Goal: Task Accomplishment & Management: Manage account settings

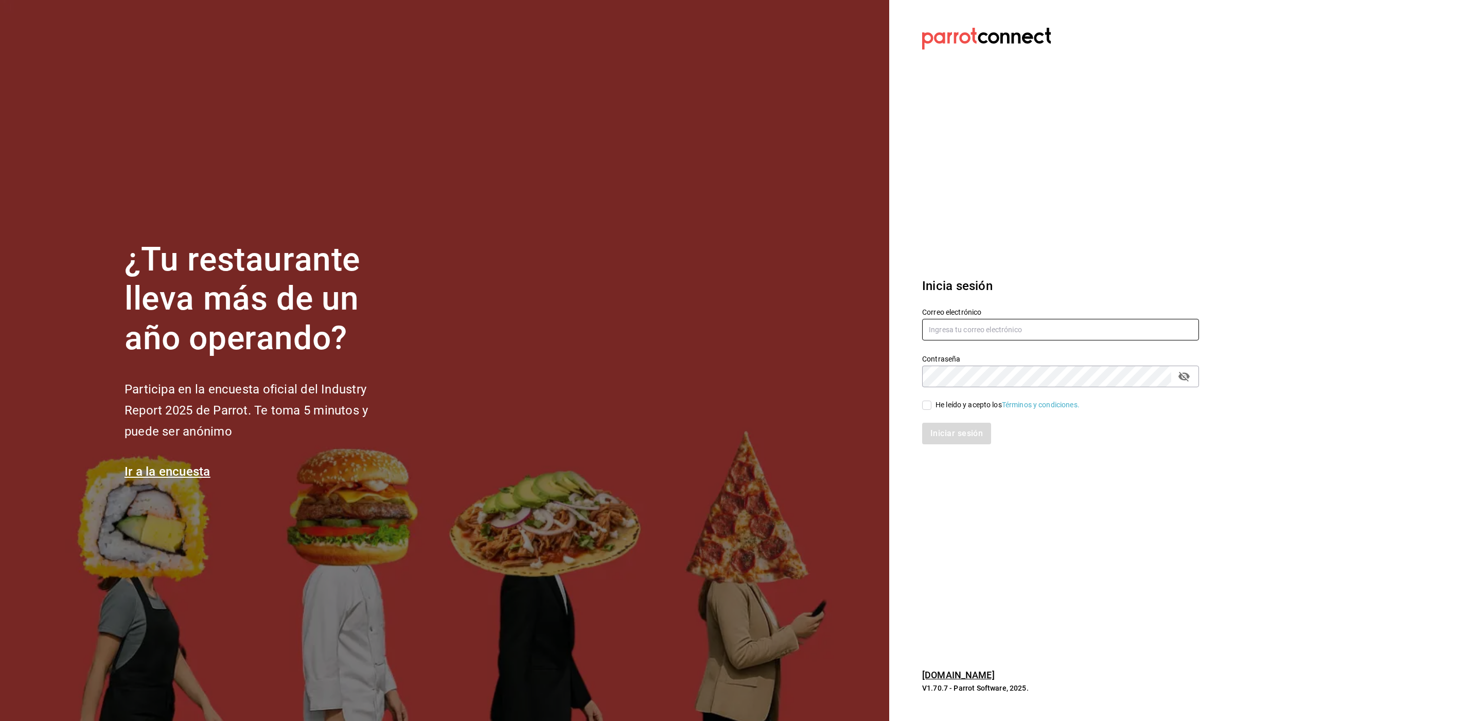
click at [978, 326] on input "text" at bounding box center [1060, 330] width 277 height 22
type input "lo"
drag, startPoint x: 974, startPoint y: 326, endPoint x: 837, endPoint y: 353, distance: 139.5
click at [837, 353] on div "¿Tu restaurante lleva más de un año operando? Participa en la encuesta oficial …" at bounding box center [741, 360] width 1482 height 721
paste input "[EMAIL_ADDRESS][DOMAIN_NAME]"
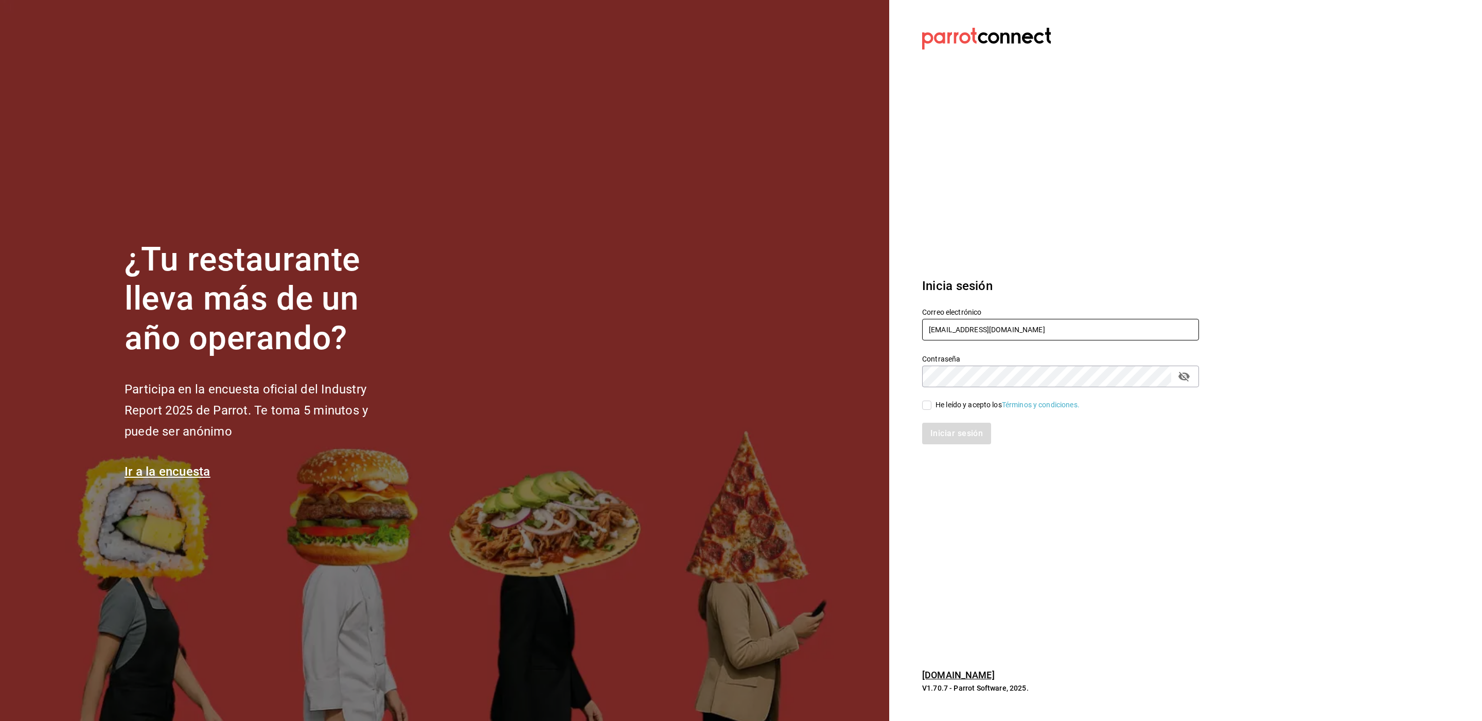
drag, startPoint x: 1038, startPoint y: 326, endPoint x: 843, endPoint y: 329, distance: 195.1
click at [843, 329] on div "¿Tu restaurante lleva más de un año operando? Participa en la encuesta oficial …" at bounding box center [741, 360] width 1482 height 721
paste input "mitras"
type input "los3chiflados@mitras.com"
click at [958, 405] on div "He leído y acepto los Términos y condiciones." at bounding box center [1008, 405] width 144 height 11
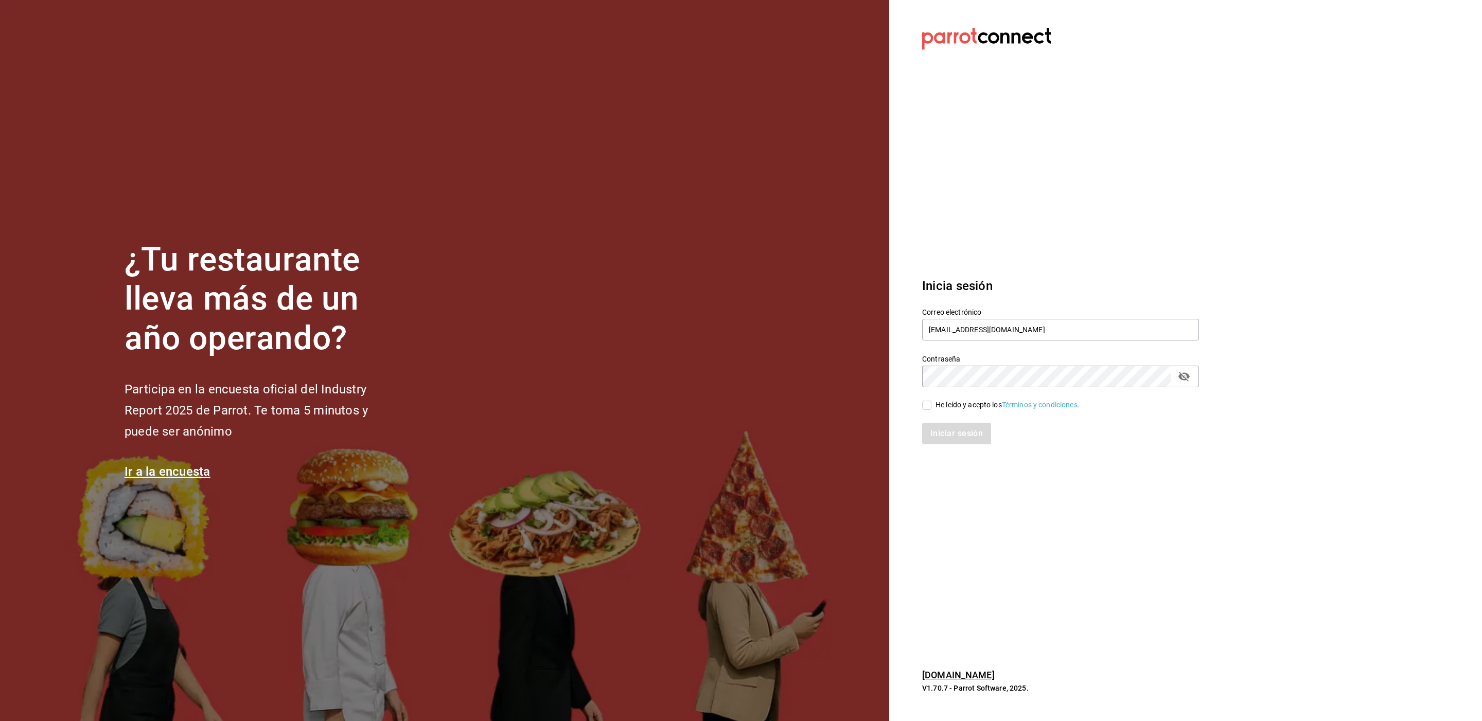
click at [931, 405] on input "He leído y acepto los Términos y condiciones." at bounding box center [926, 405] width 9 height 9
checkbox input "true"
click at [950, 430] on button "Iniciar sesión" at bounding box center [957, 434] width 70 height 22
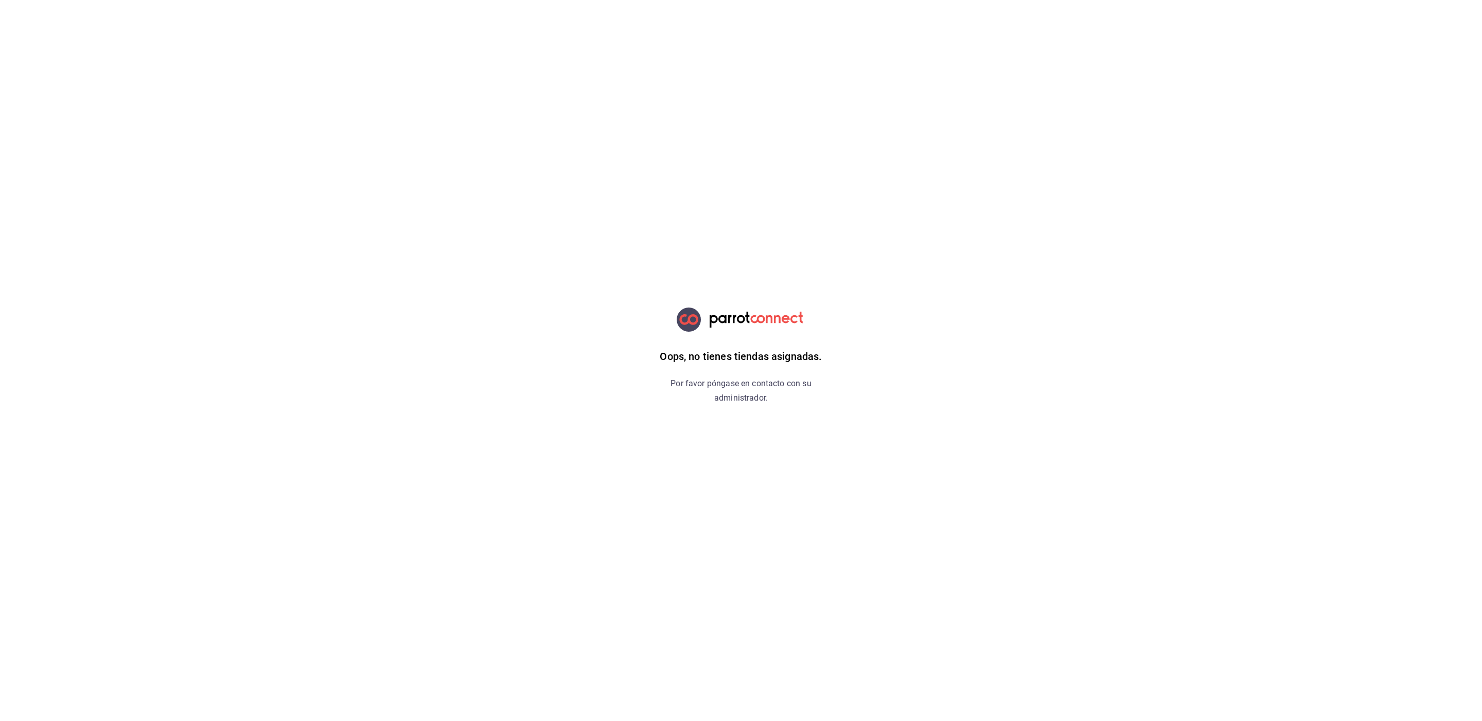
click at [678, 421] on div "Oops, no tienes tiendas asignadas. Por favor póngase en contacto con su adminis…" at bounding box center [741, 360] width 260 height 721
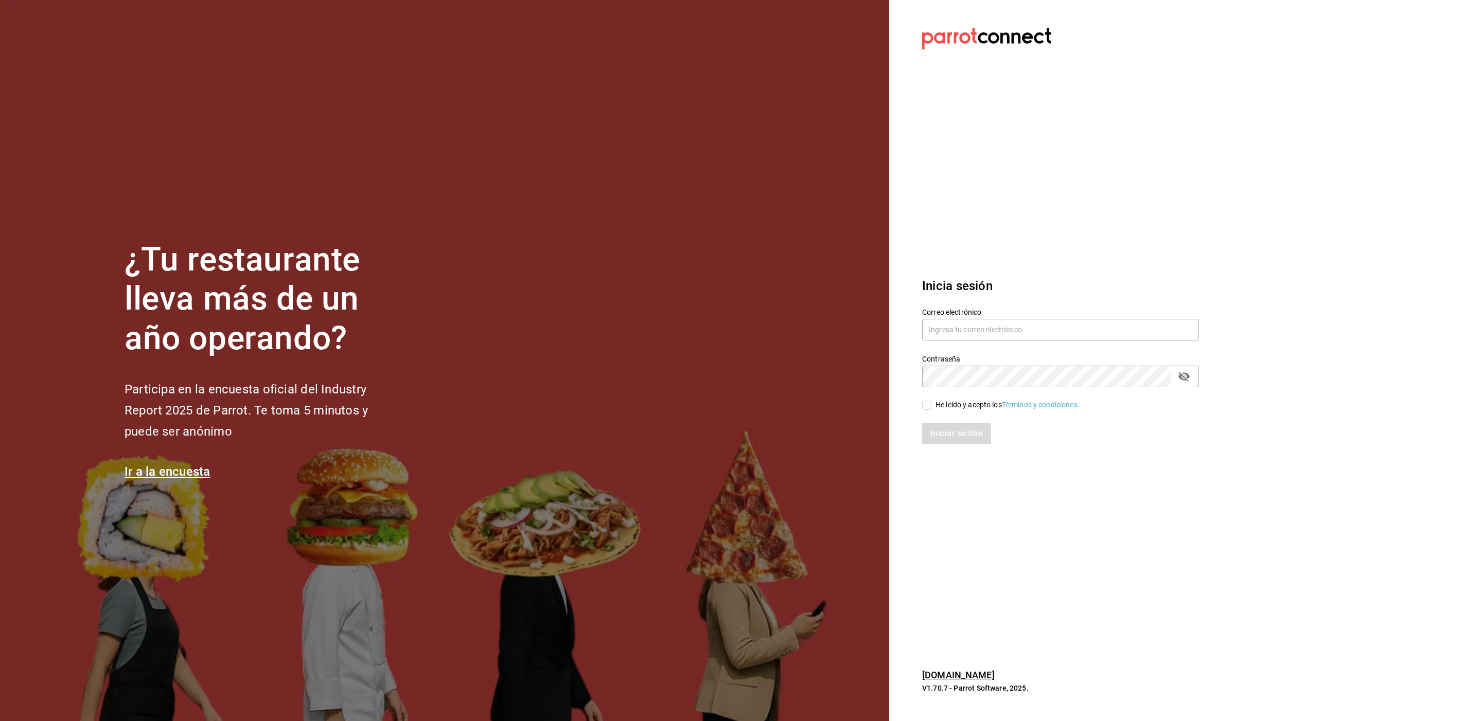
click at [956, 317] on div "Correo electrónico" at bounding box center [1060, 325] width 277 height 34
click at [952, 323] on input "text" at bounding box center [1060, 330] width 277 height 22
paste input "los3chiflados@sanpedro.com"
type input "los3chiflados@sanpedro.com"
click at [949, 404] on div "He leído y acepto los Términos y condiciones." at bounding box center [1008, 405] width 144 height 11
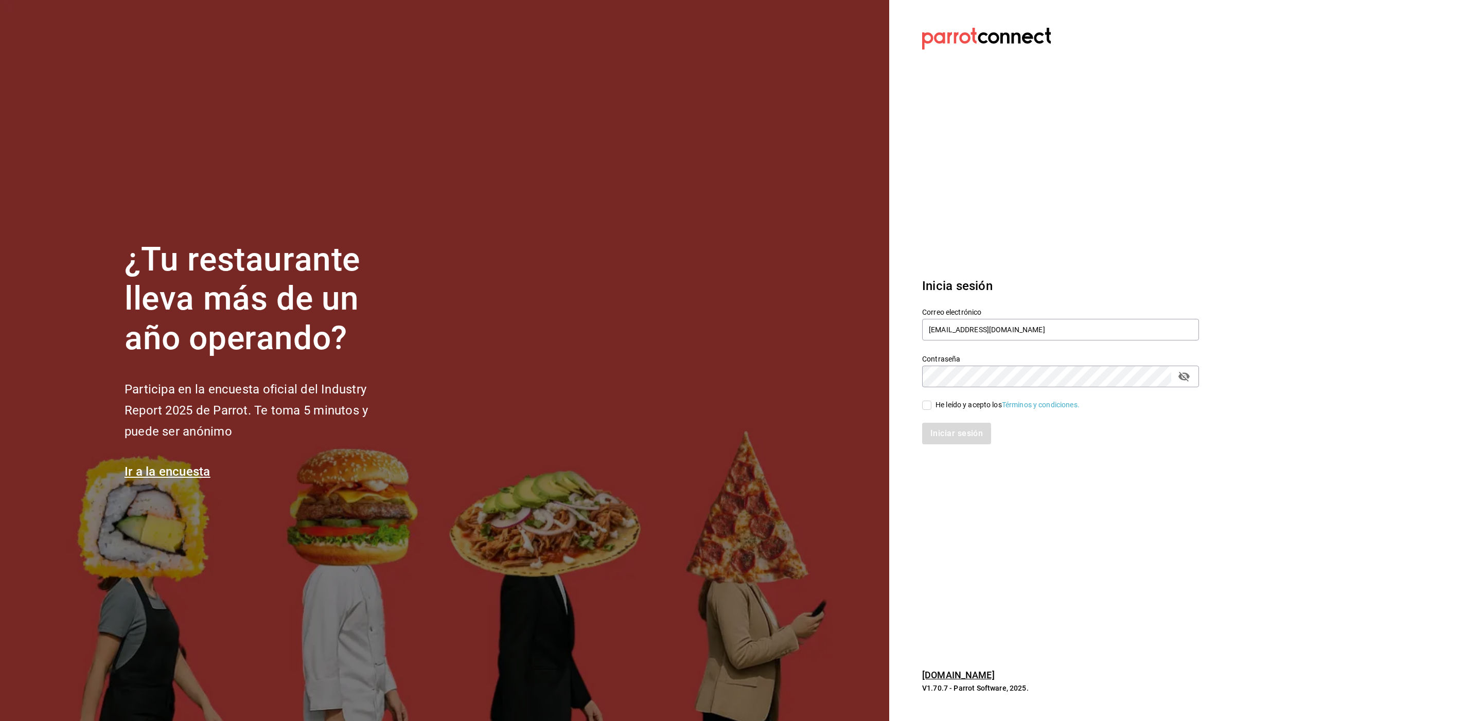
click at [931, 404] on input "He leído y acepto los Términos y condiciones." at bounding box center [926, 405] width 9 height 9
checkbox input "true"
click at [949, 428] on button "Iniciar sesión" at bounding box center [957, 434] width 70 height 22
click at [959, 329] on input "text" at bounding box center [1060, 330] width 277 height 22
paste input "los3chiflados@laspuentes.com"
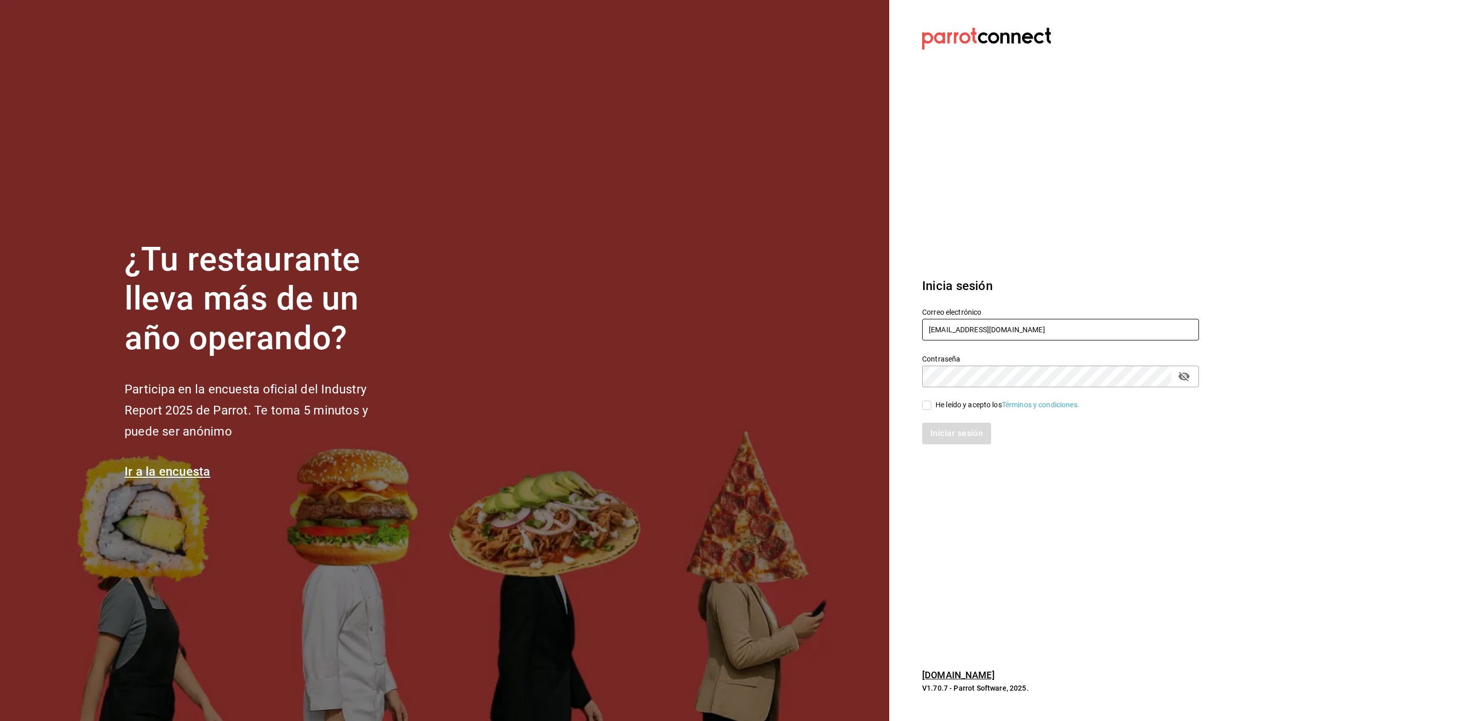
type input "los3chiflados@laspuentes.com"
click at [963, 400] on div "He leído y acepto los Términos y condiciones." at bounding box center [1008, 405] width 144 height 11
click at [931, 401] on input "He leído y acepto los Términos y condiciones." at bounding box center [926, 405] width 9 height 9
checkbox input "true"
click at [959, 431] on button "Iniciar sesión" at bounding box center [957, 434] width 70 height 22
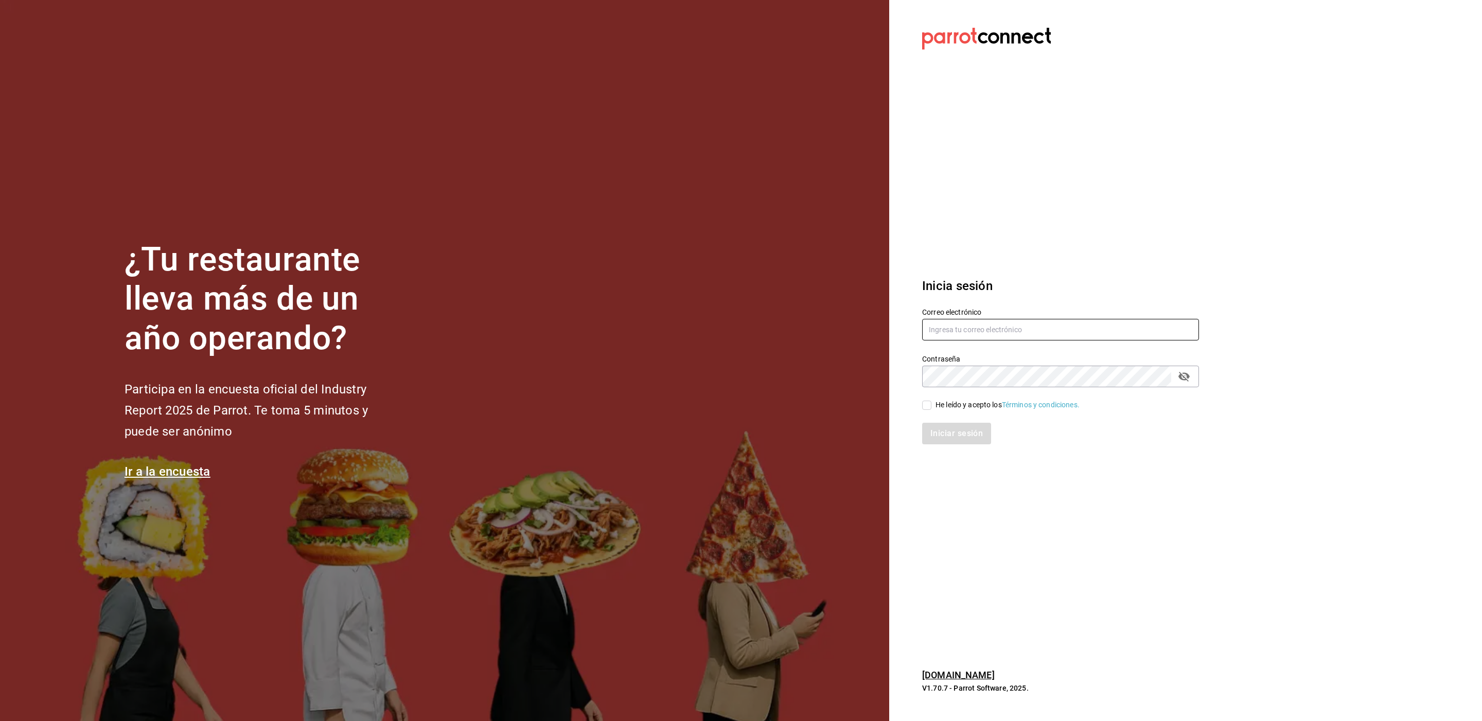
click at [975, 327] on input "text" at bounding box center [1060, 330] width 277 height 22
paste input "los3chiflados@laspuentes.com"
type input "los3chiflados@laspuentes.com"
click at [946, 401] on div "He leído y acepto los Términos y condiciones." at bounding box center [1008, 405] width 144 height 11
click at [931, 401] on input "He leído y acepto los Términos y condiciones." at bounding box center [926, 405] width 9 height 9
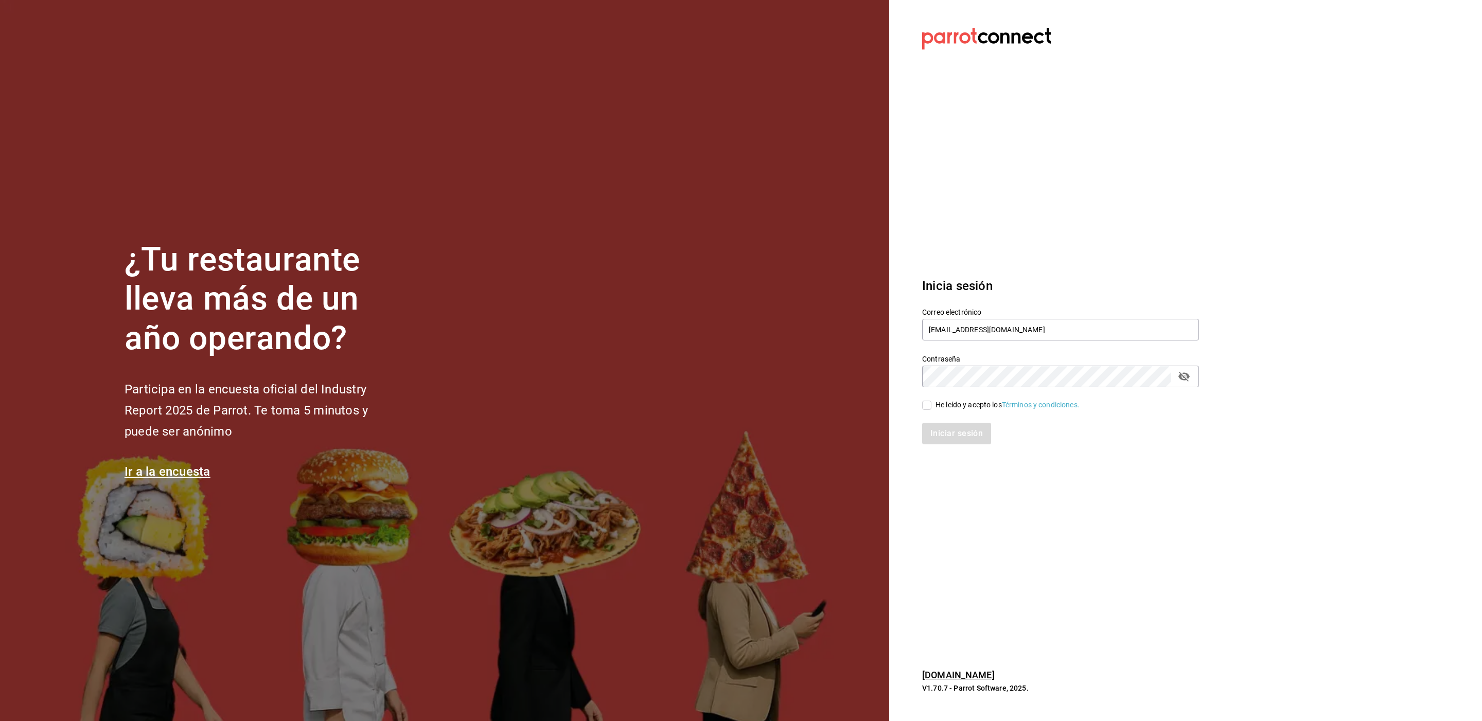
checkbox input "true"
click at [940, 428] on button "Iniciar sesión" at bounding box center [957, 434] width 70 height 22
click at [1004, 332] on input "text" at bounding box center [1060, 330] width 277 height 22
paste input "[EMAIL_ADDRESS][DOMAIN_NAME]"
type input "[EMAIL_ADDRESS][DOMAIN_NAME]"
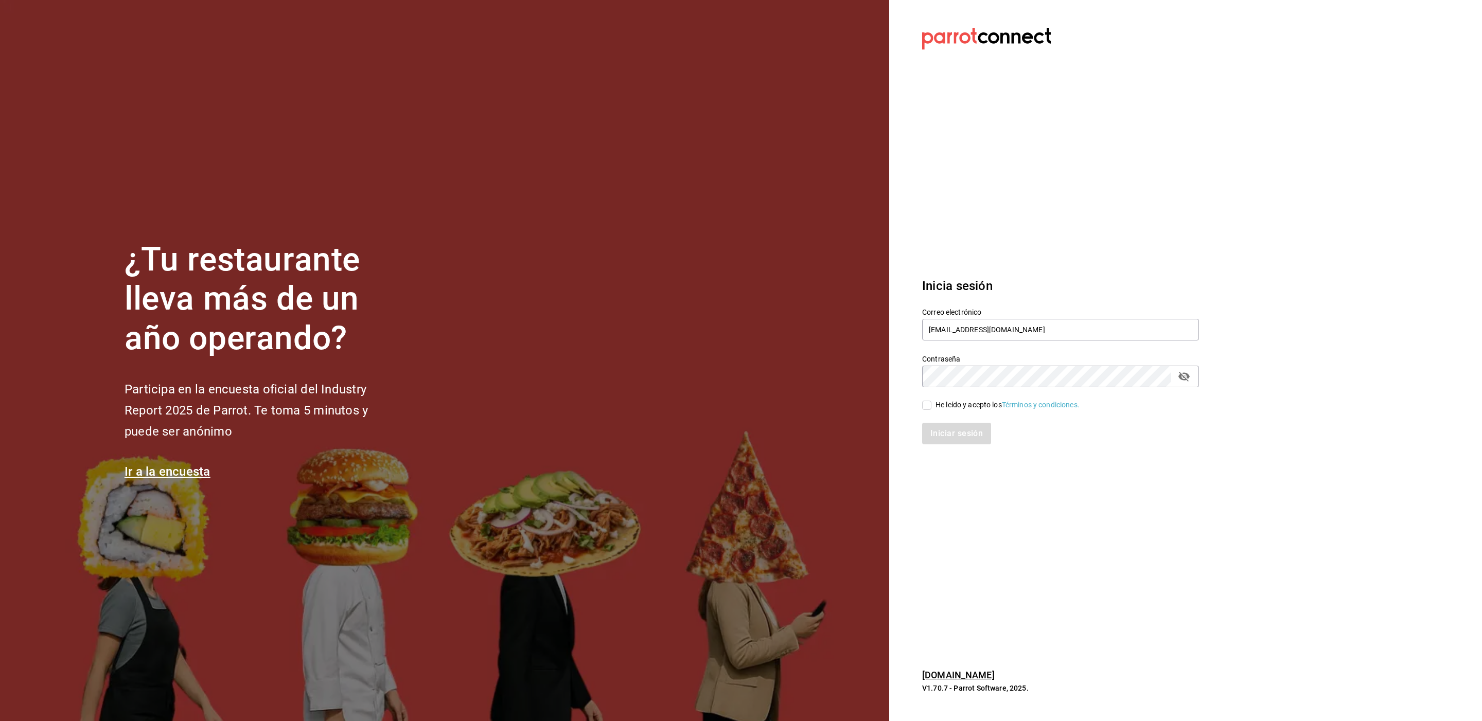
click at [948, 404] on div "He leído y acepto los Términos y condiciones." at bounding box center [1008, 405] width 144 height 11
click at [931, 404] on input "He leído y acepto los Términos y condiciones." at bounding box center [926, 405] width 9 height 9
checkbox input "true"
click at [948, 426] on button "Iniciar sesión" at bounding box center [957, 434] width 70 height 22
click at [963, 333] on input "text" at bounding box center [1060, 330] width 277 height 22
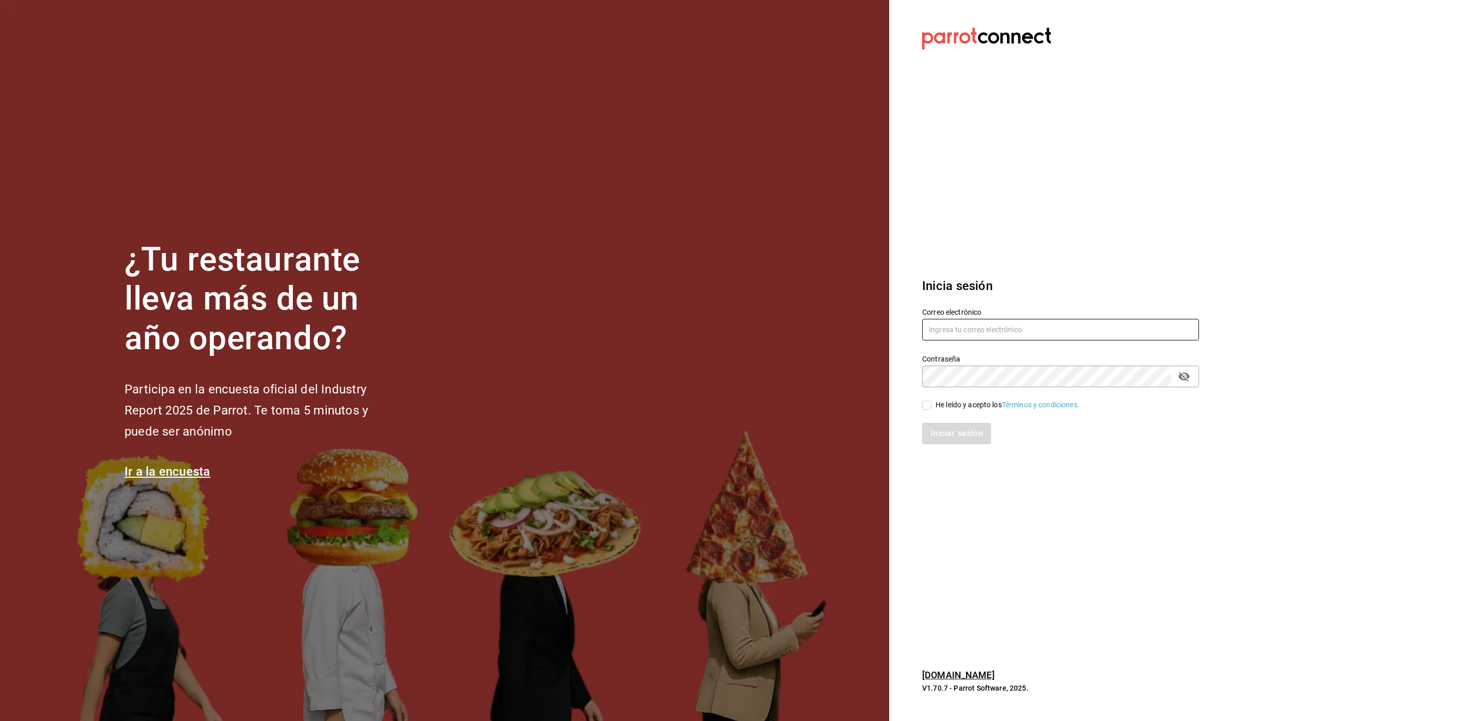
paste input "los3chiflados@guadalupe.com"
type input "los3chiflados@guadalupe.com"
click at [977, 403] on div "He leído y acepto los Términos y condiciones." at bounding box center [1008, 405] width 144 height 11
click at [931, 403] on input "He leído y acepto los Términos y condiciones." at bounding box center [926, 405] width 9 height 9
checkbox input "true"
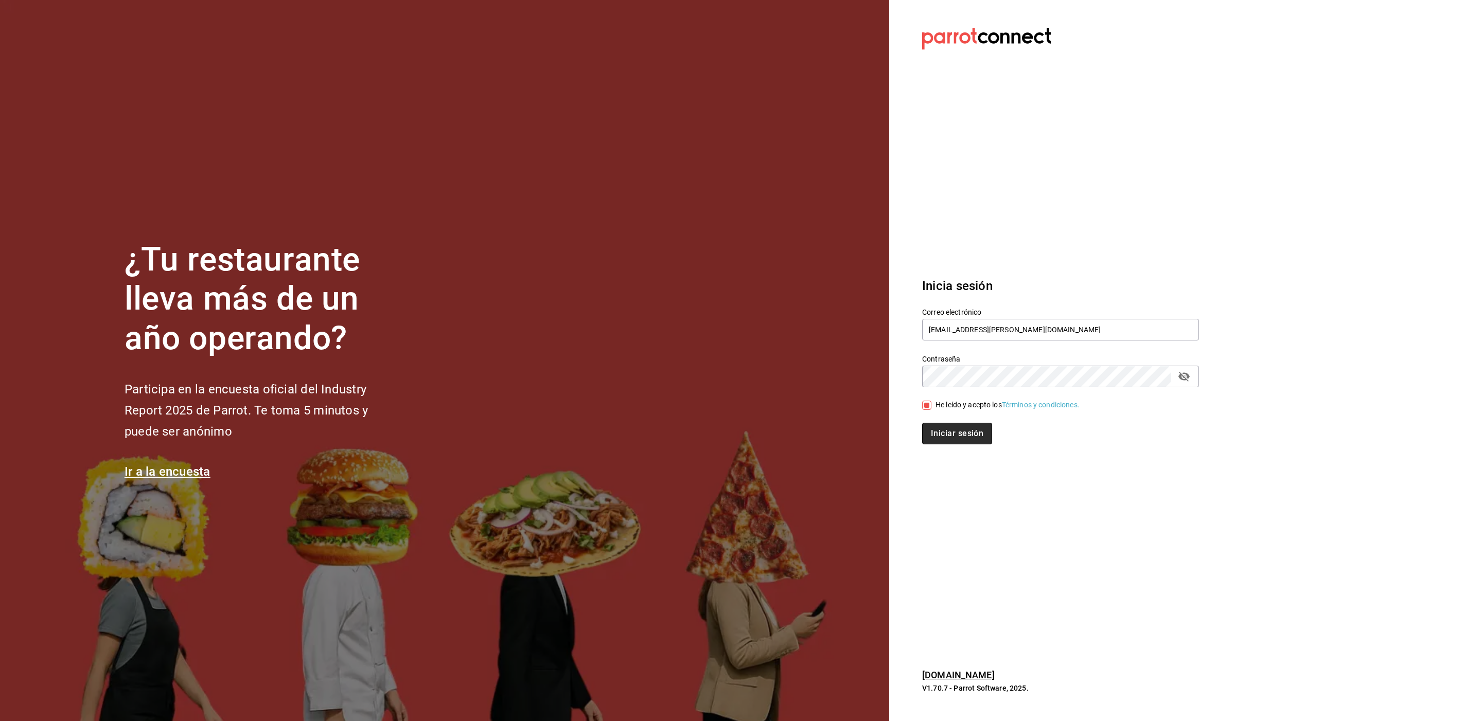
click at [953, 436] on button "Iniciar sesión" at bounding box center [957, 434] width 70 height 22
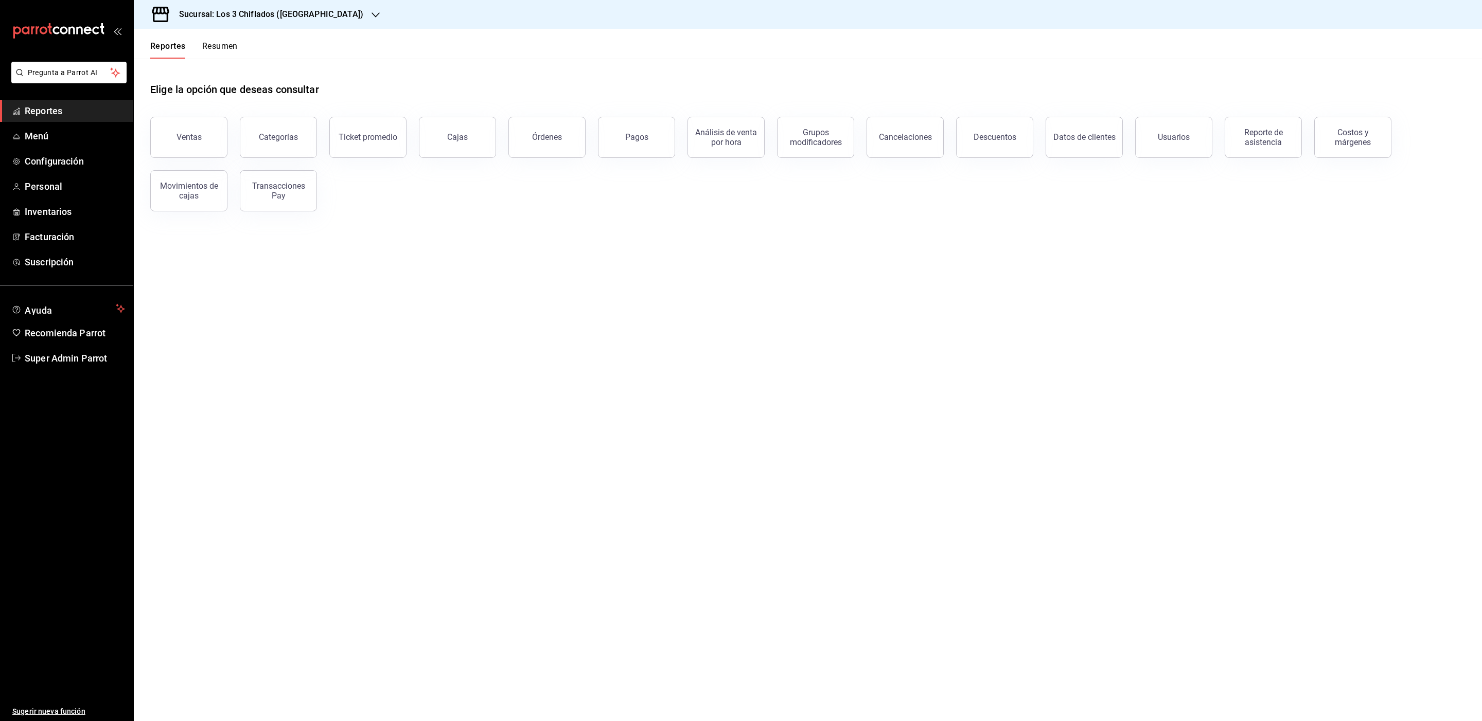
click at [326, 19] on h3 "Sucursal: Los 3 Chiflados (Las Puentes)" at bounding box center [267, 14] width 192 height 12
click at [326, 19] on div at bounding box center [741, 360] width 1482 height 721
click at [68, 190] on span "Personal" at bounding box center [75, 187] width 100 height 14
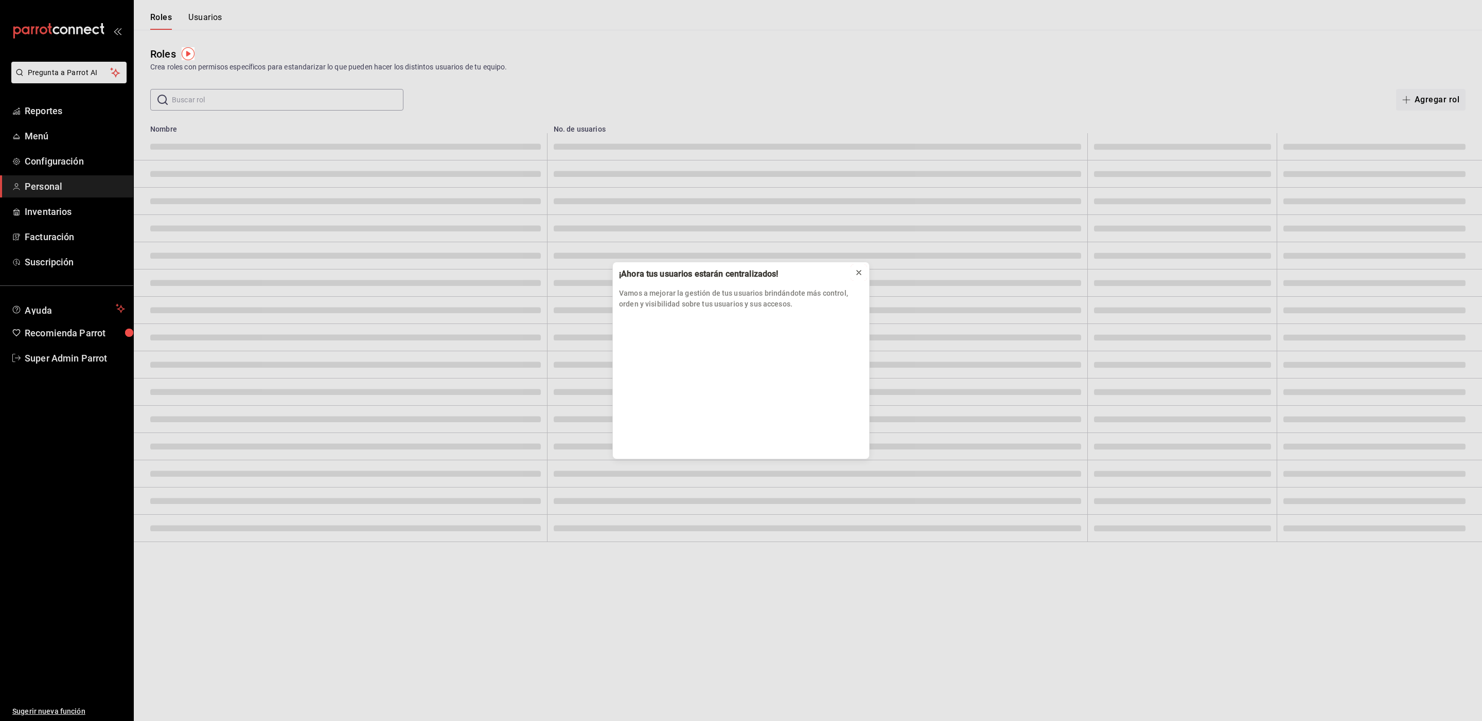
click at [862, 275] on icon at bounding box center [859, 273] width 8 height 8
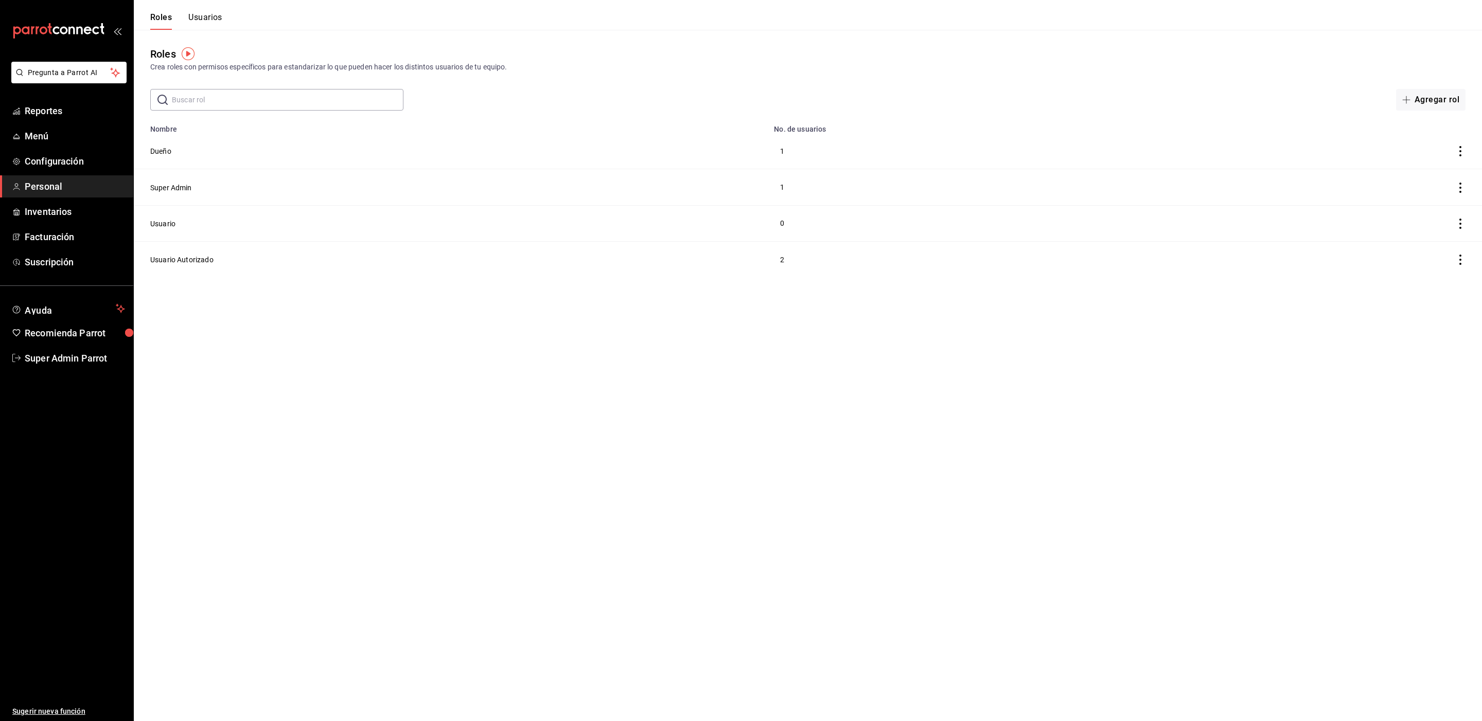
click at [218, 19] on button "Usuarios" at bounding box center [205, 20] width 34 height 17
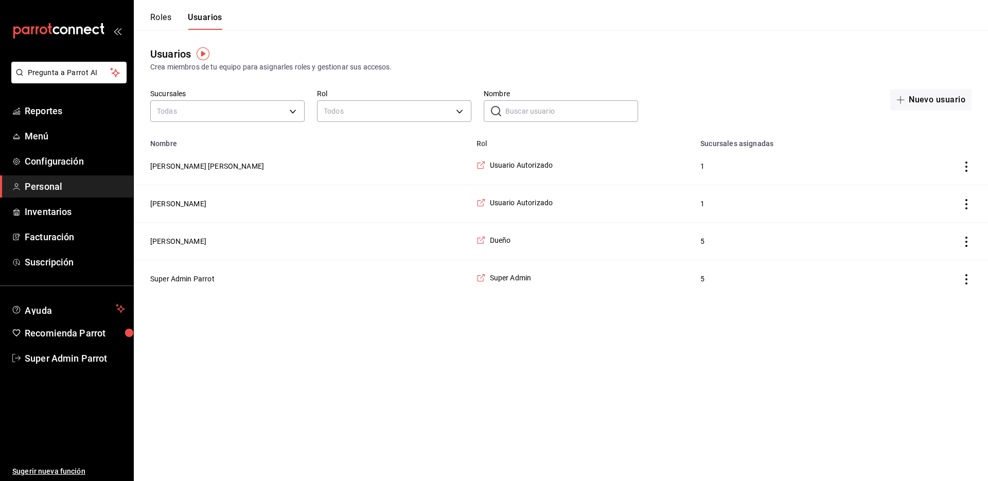
drag, startPoint x: 989, startPoint y: 5, endPoint x: 347, endPoint y: 351, distance: 728.5
click at [347, 297] on html "Pregunta a Parrot AI Reportes Menú Configuración Personal Inventarios Facturaci…" at bounding box center [494, 148] width 988 height 297
click at [204, 284] on button "Super Admin Parrot" at bounding box center [182, 279] width 64 height 10
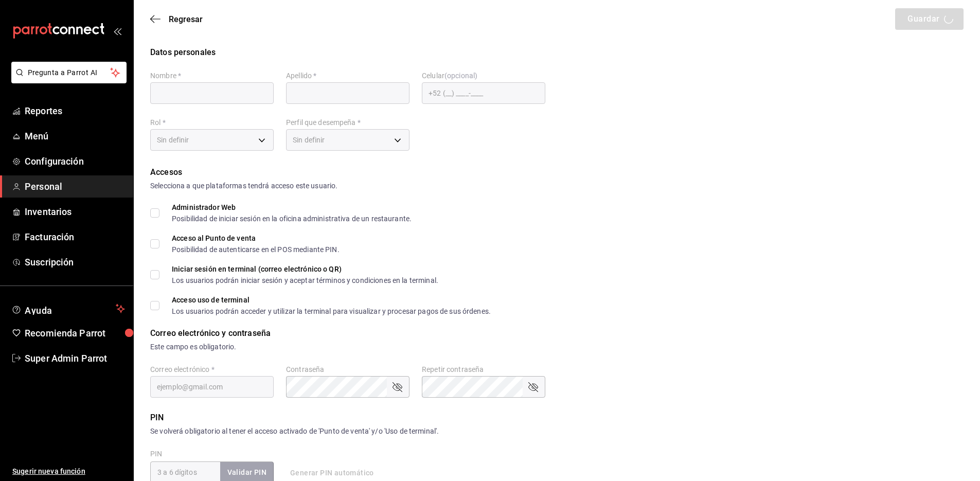
type input "Super Admin"
type input "Parrot"
checkbox input "true"
type input "[EMAIL_ADDRESS][DOMAIN_NAME]"
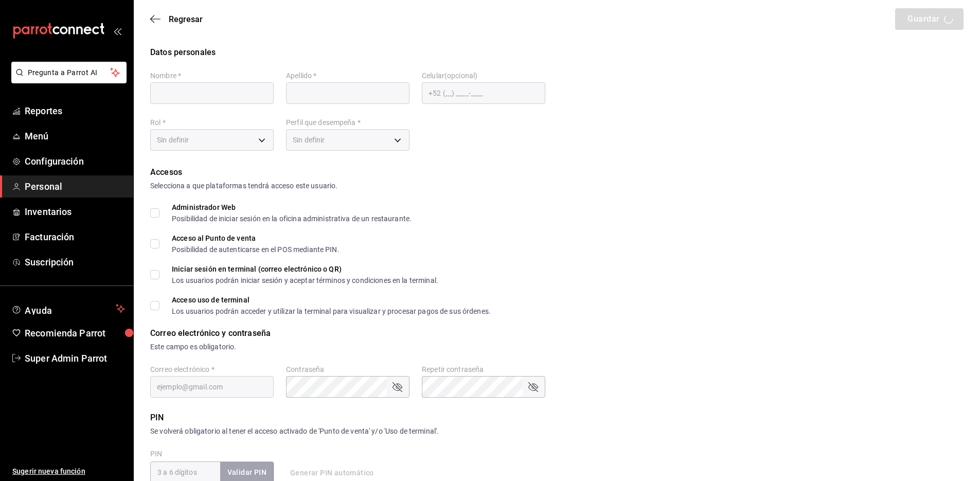
type input "945507"
type input "a5a54e28-c5aa-4f6a-bfac-af5f25994563"
type input "UNDEFINED"
checkbox input "true"
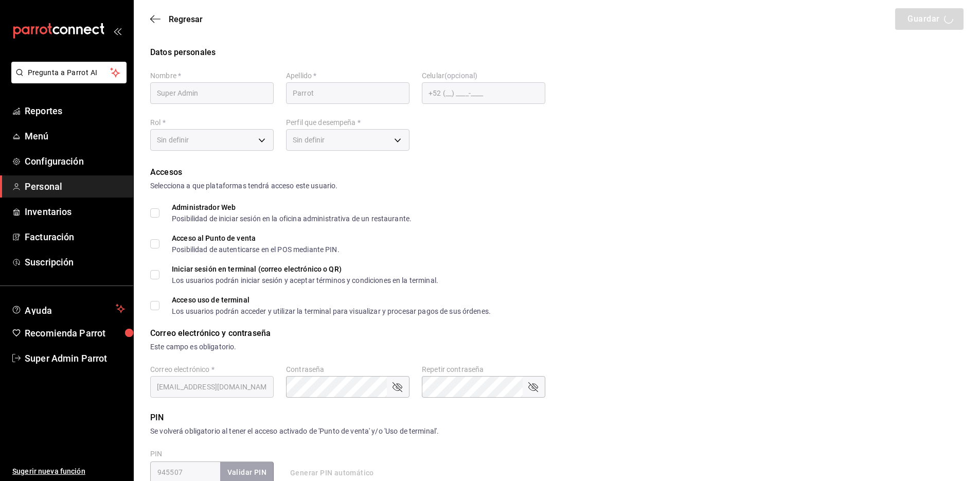
checkbox input "true"
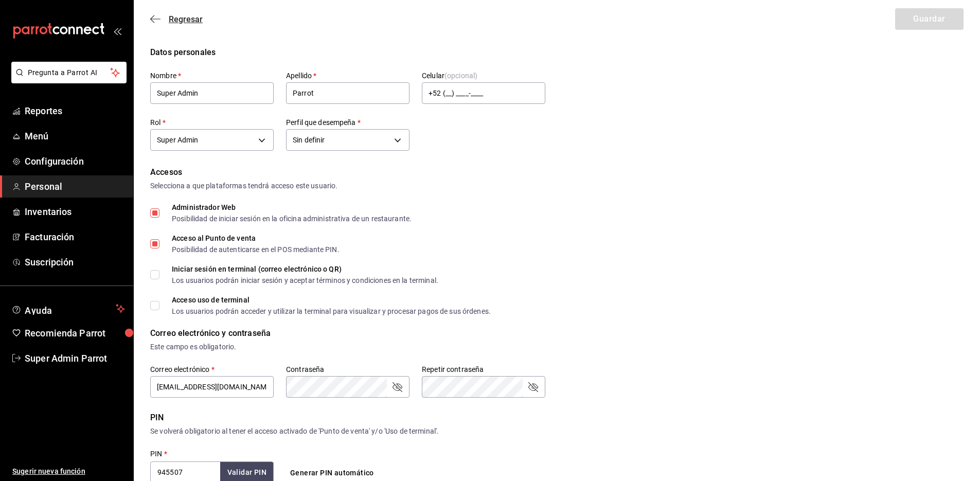
click at [187, 23] on span "Regresar" at bounding box center [186, 19] width 34 height 10
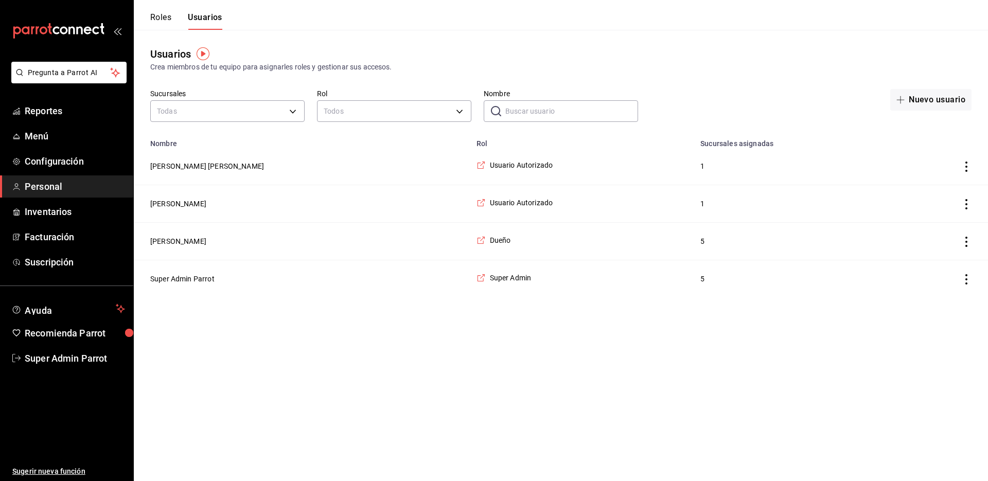
click at [164, 15] on button "Roles" at bounding box center [160, 20] width 21 height 17
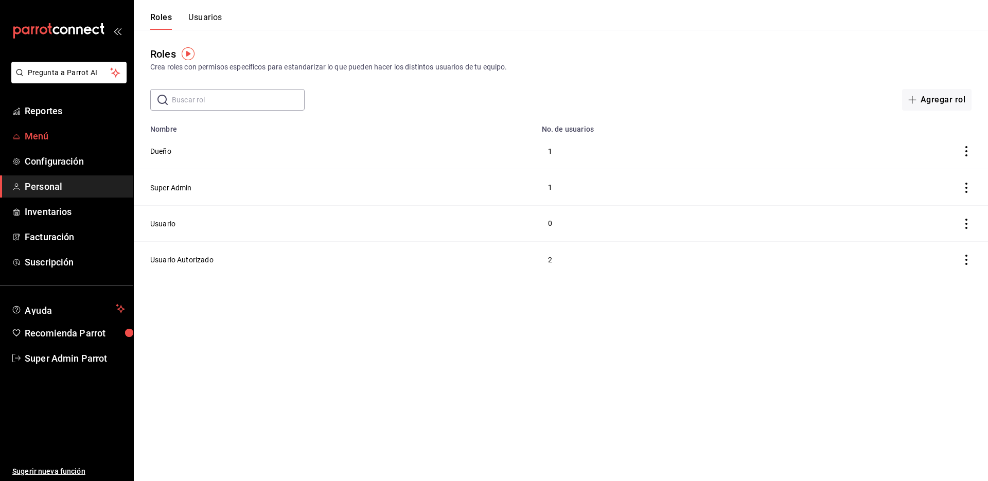
click at [43, 133] on span "Menú" at bounding box center [75, 136] width 100 height 14
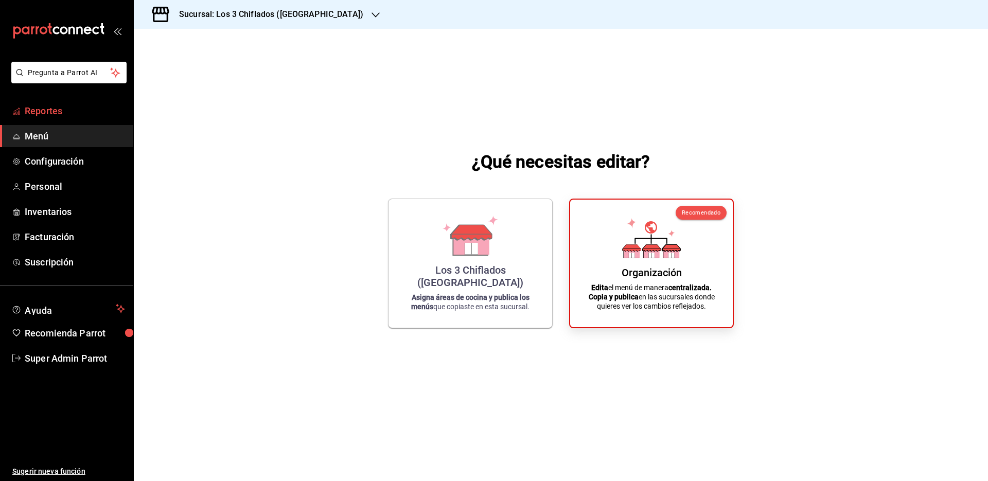
click at [62, 103] on link "Reportes" at bounding box center [66, 111] width 133 height 22
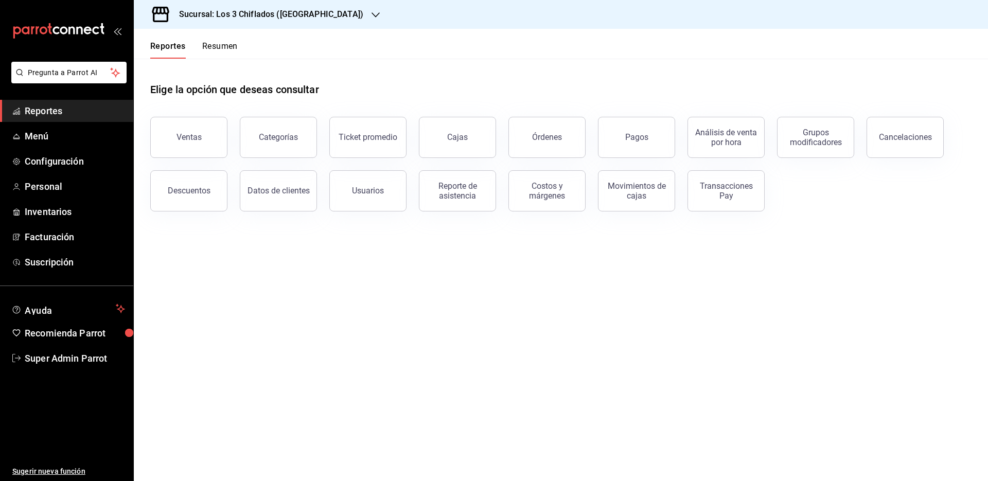
click at [313, 11] on h3 "Sucursal: Los 3 Chiflados (Las Puentes)" at bounding box center [267, 14] width 192 height 12
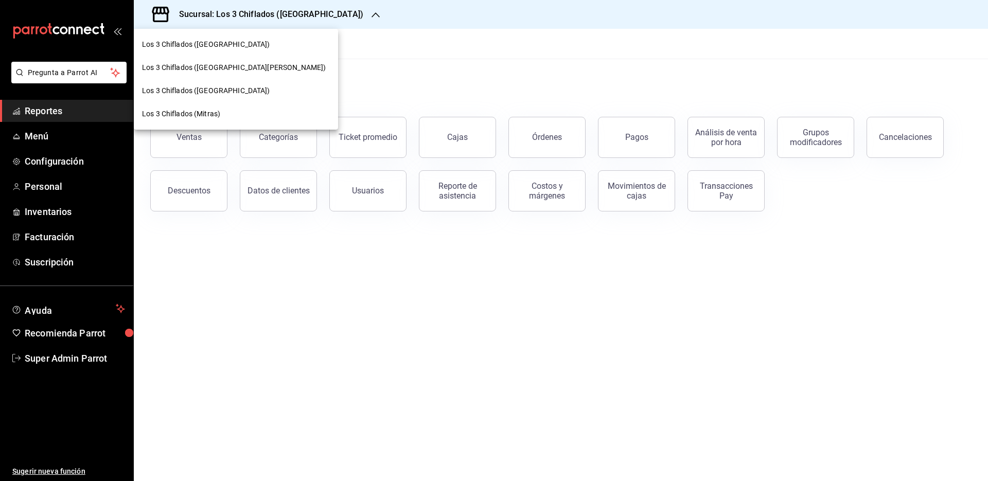
click at [206, 114] on span "Los 3 Chiflados (Mitras)" at bounding box center [181, 114] width 78 height 11
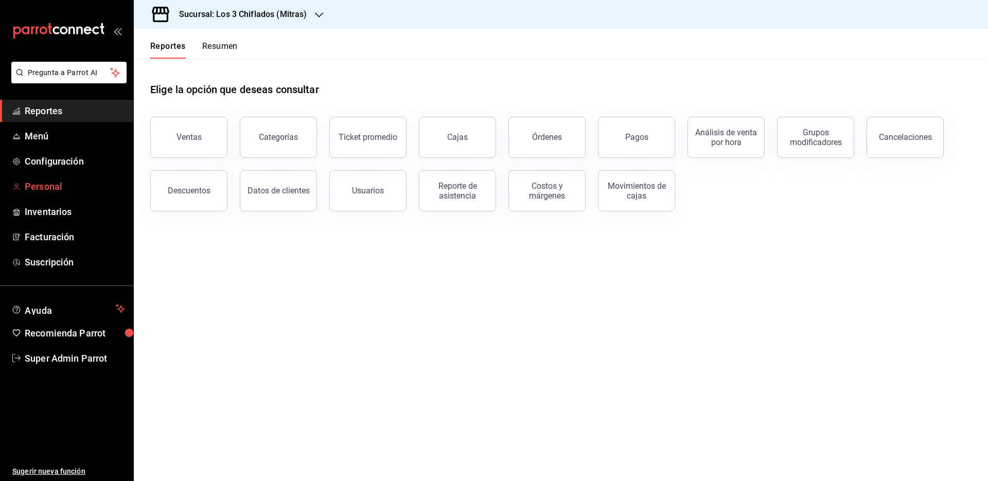
click at [72, 191] on span "Personal" at bounding box center [75, 187] width 100 height 14
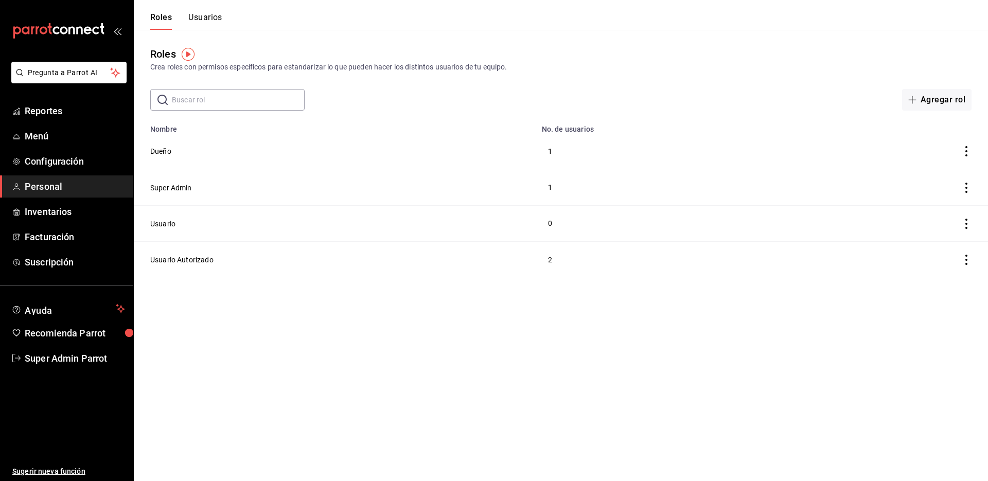
click at [215, 19] on button "Usuarios" at bounding box center [205, 20] width 34 height 17
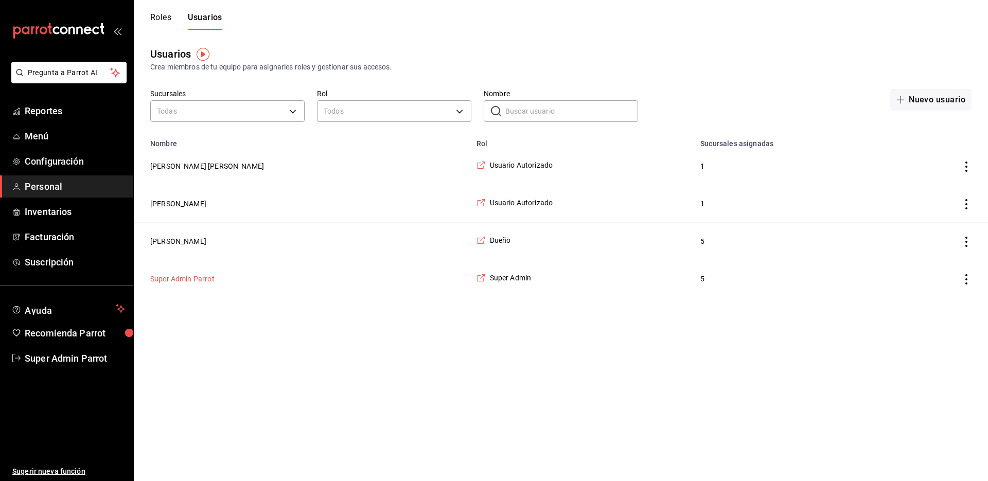
click at [202, 281] on button "Super Admin Parrot" at bounding box center [182, 279] width 64 height 10
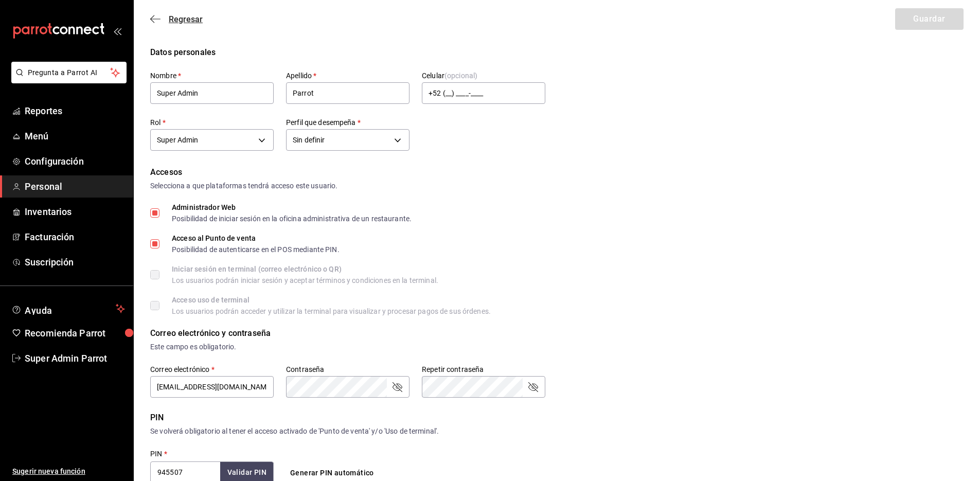
click at [173, 17] on span "Regresar" at bounding box center [186, 19] width 34 height 10
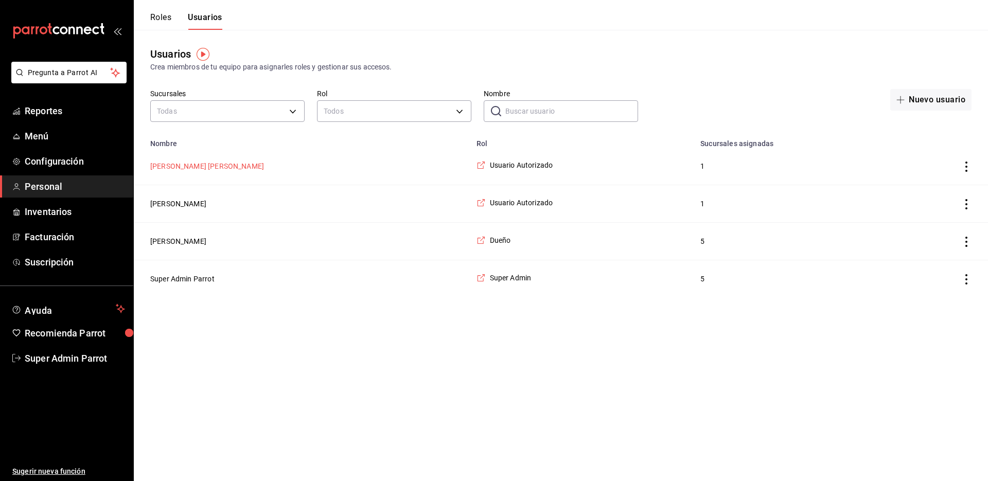
click at [167, 164] on button "Antonio san pedro" at bounding box center [207, 166] width 114 height 10
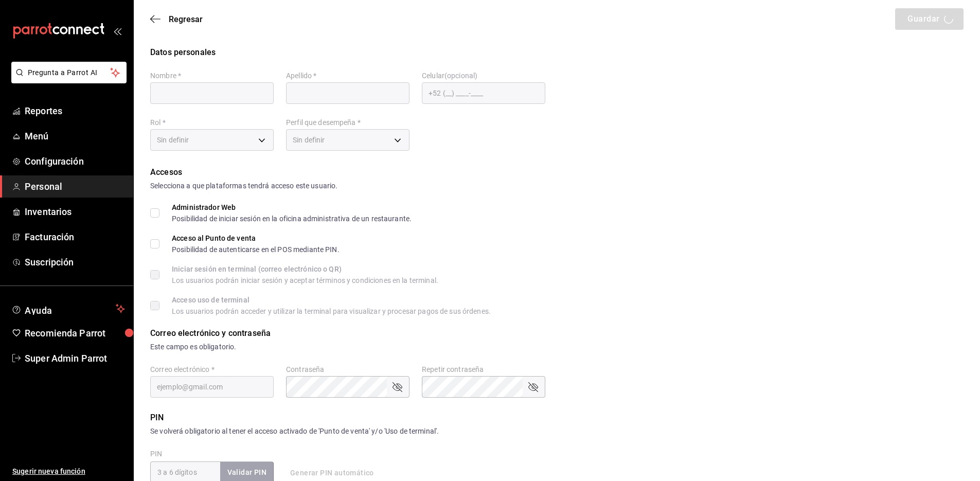
type input "Antonio"
type input "san pedro"
checkbox input "true"
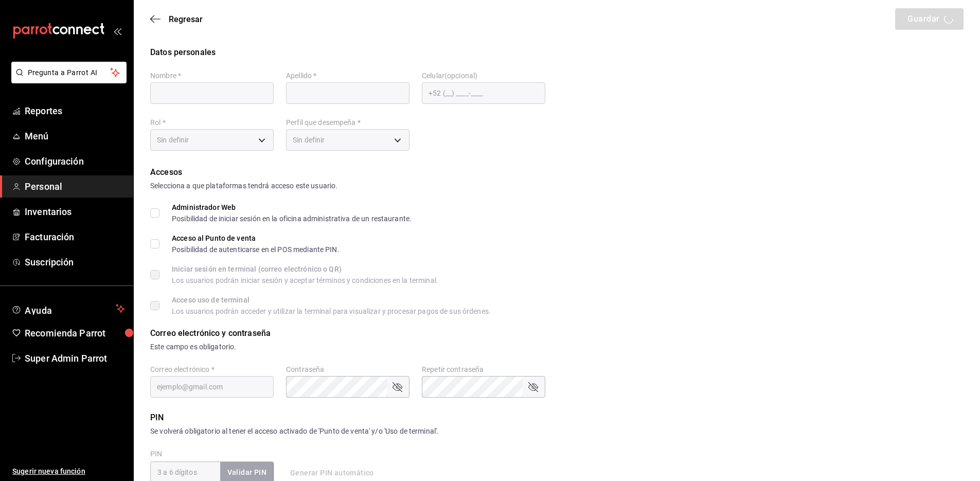
type input "restaurantelos3chiflados@gmail.com"
type input "5938"
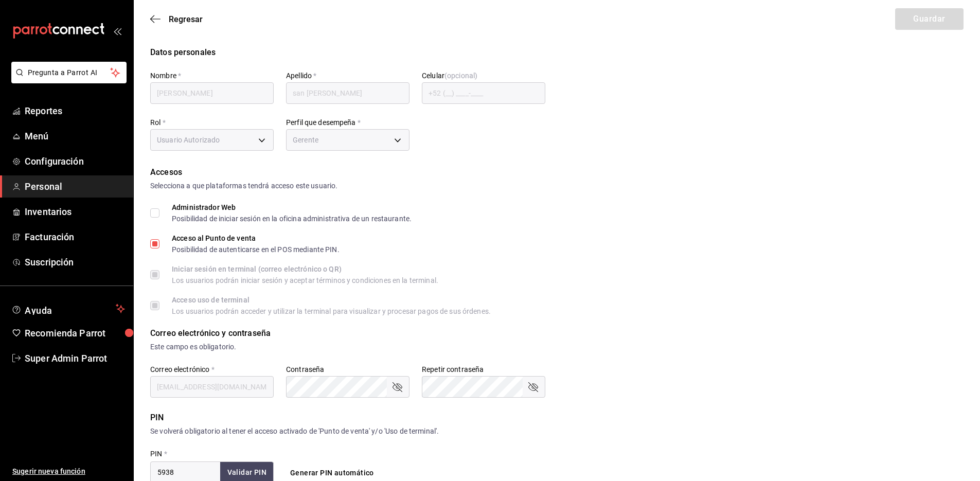
type input "e16658fb-2d2b-48b5-9f6d-50205dbf63a1"
type input "MANAGER"
checkbox input "true"
click at [186, 19] on span "Regresar" at bounding box center [186, 19] width 34 height 10
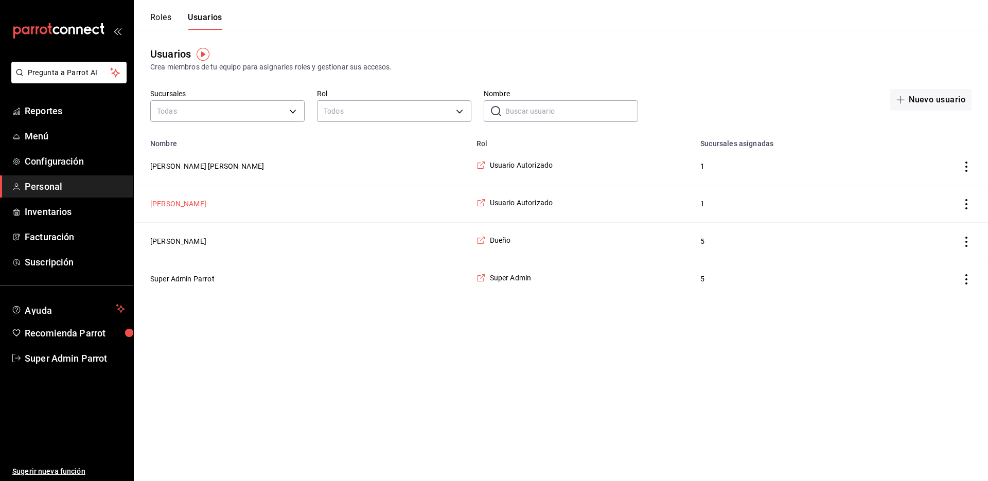
click at [174, 203] on button "Toto mayo" at bounding box center [178, 204] width 56 height 10
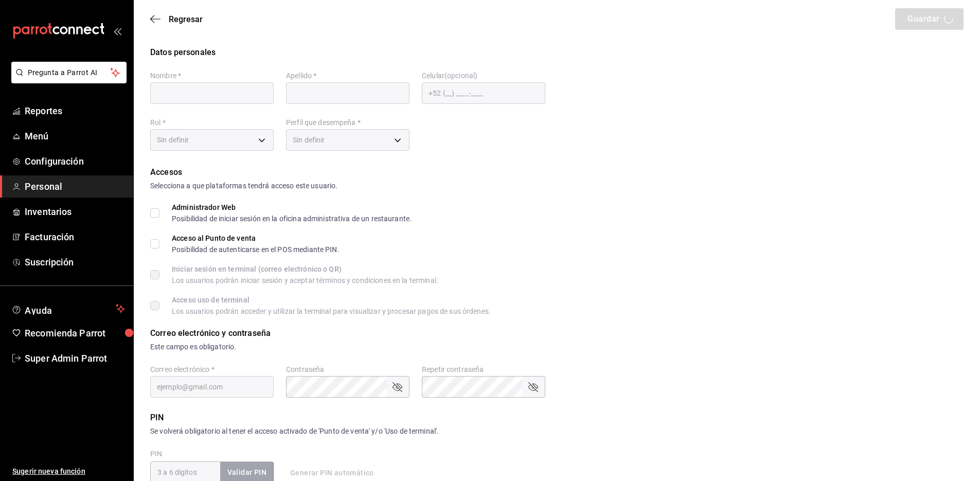
type input "Toto"
type input "mayo"
checkbox input "true"
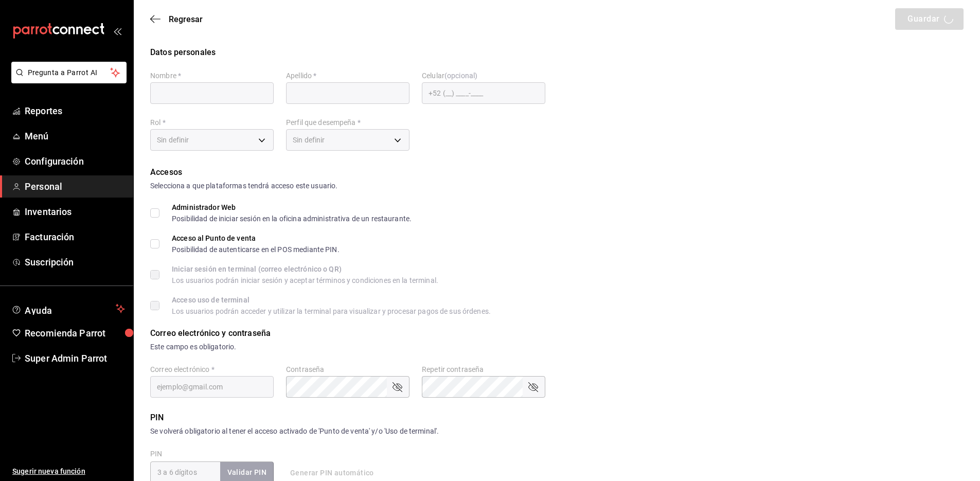
type input "mayokevin9006@gmail.com"
type input "1724"
type input "e16658fb-2d2b-48b5-9f6d-50205dbf63a1"
type input "MANAGER"
checkbox input "true"
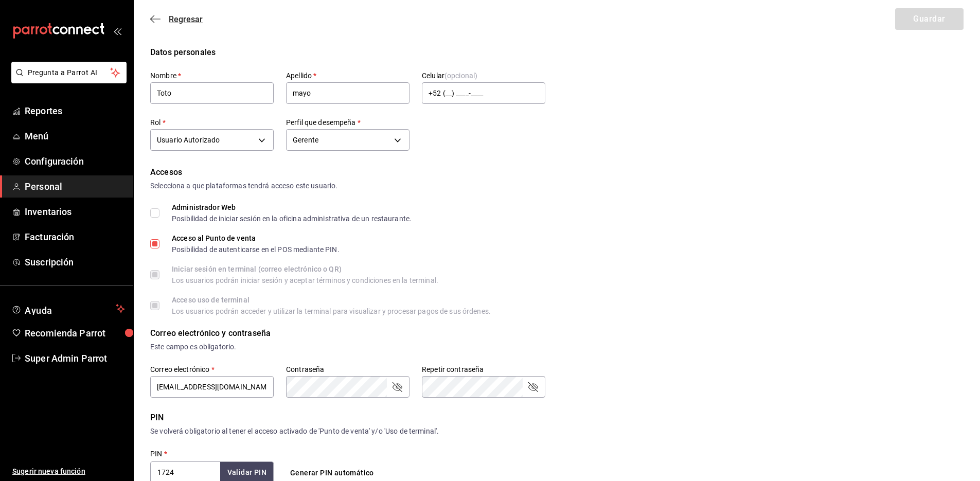
click at [183, 19] on span "Regresar" at bounding box center [186, 19] width 34 height 10
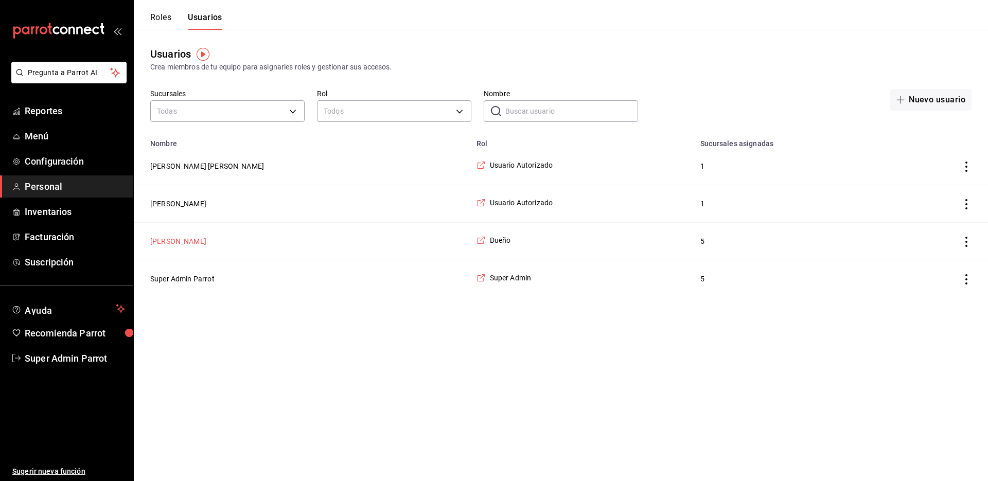
click at [168, 242] on button "Antonio Ochoa" at bounding box center [178, 241] width 56 height 10
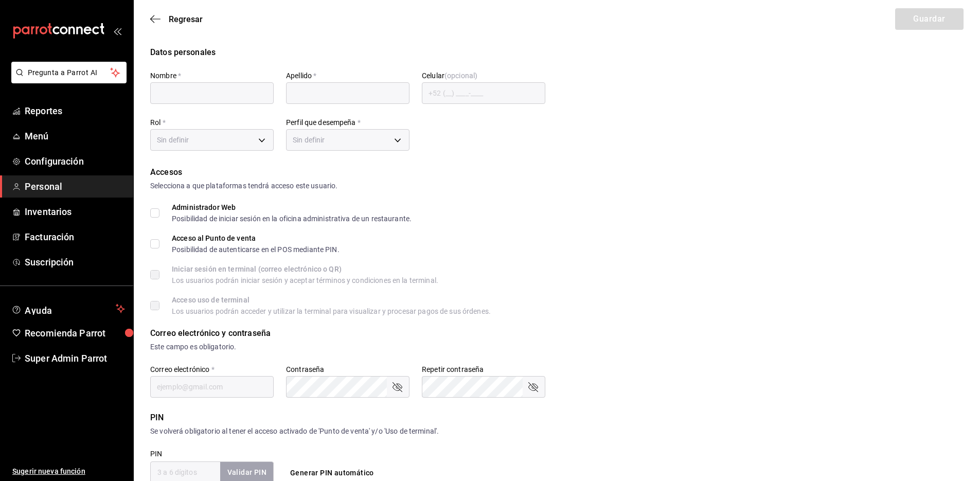
type input "Antonio"
type input "Ochoa"
checkbox input "true"
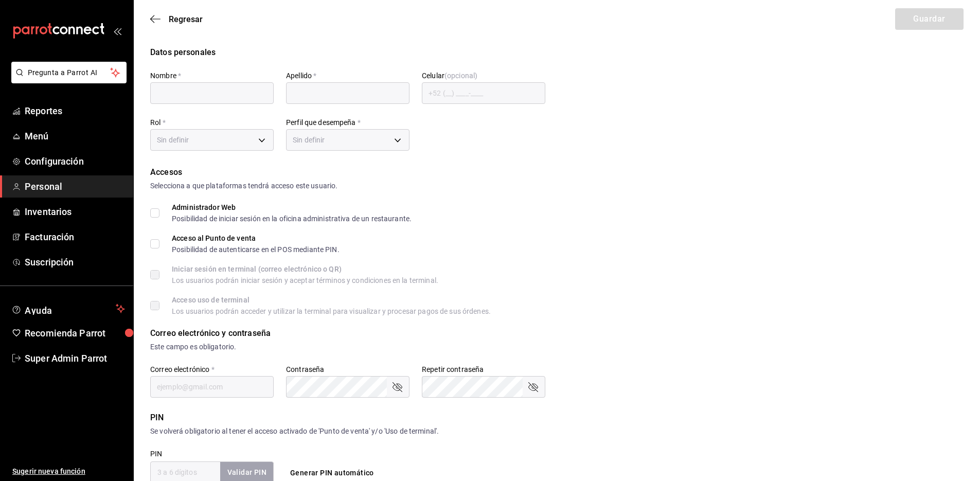
checkbox input "true"
type input "antonio_referee@icloud.com"
type input "123456"
checkbox input "true"
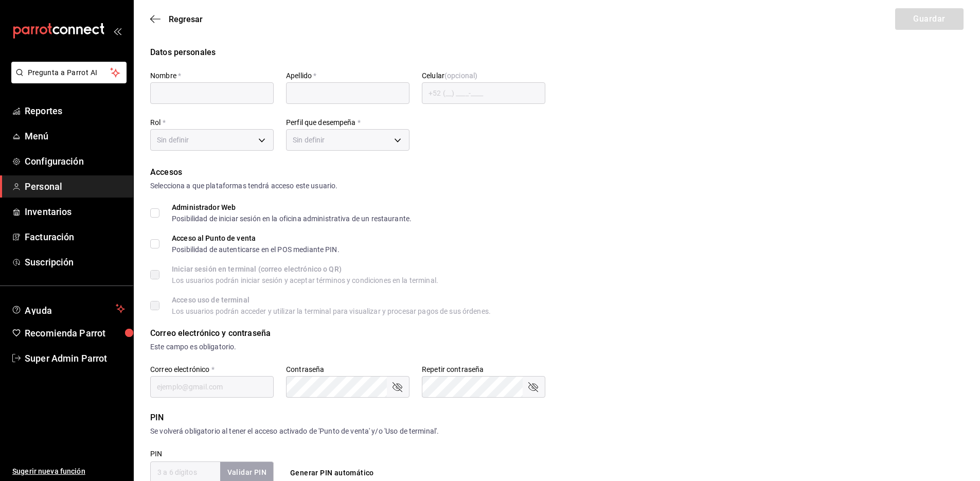
checkbox input "true"
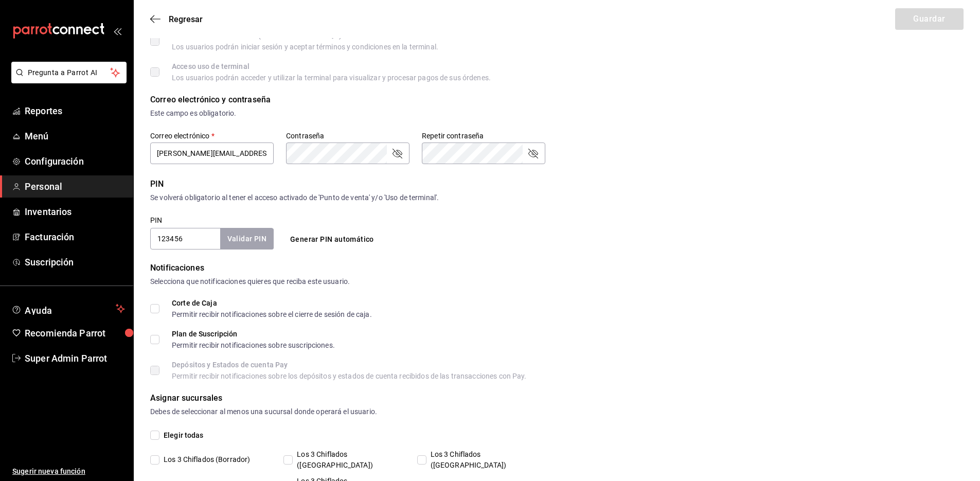
type input "a2c20d9d-20e8-4165-b3f3-8e1ecfc53ef4"
type input "OWNER"
checkbox input "true"
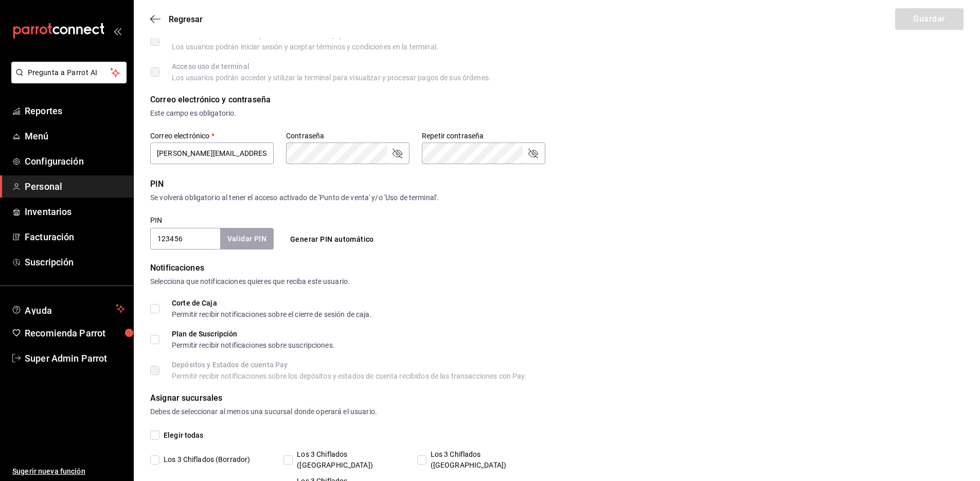
checkbox input "true"
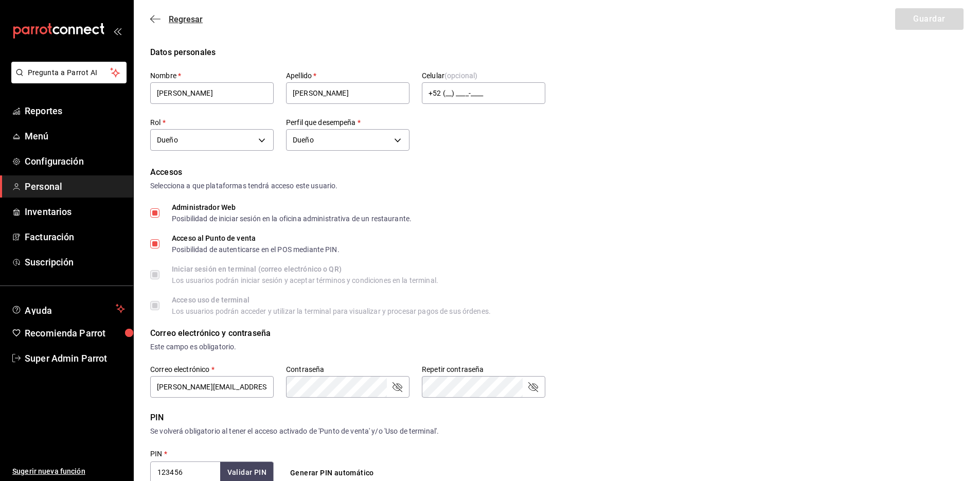
click at [187, 22] on span "Regresar" at bounding box center [186, 19] width 34 height 10
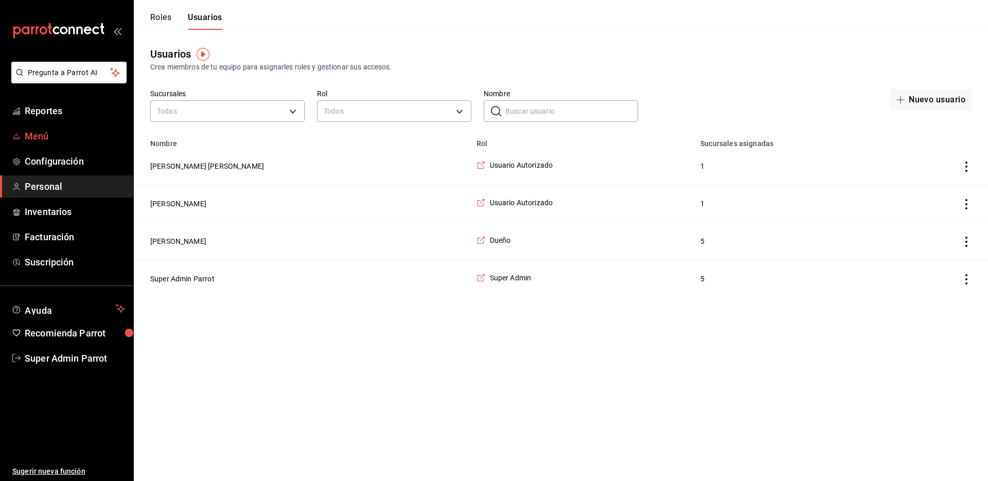
click at [40, 134] on span "Menú" at bounding box center [75, 136] width 100 height 14
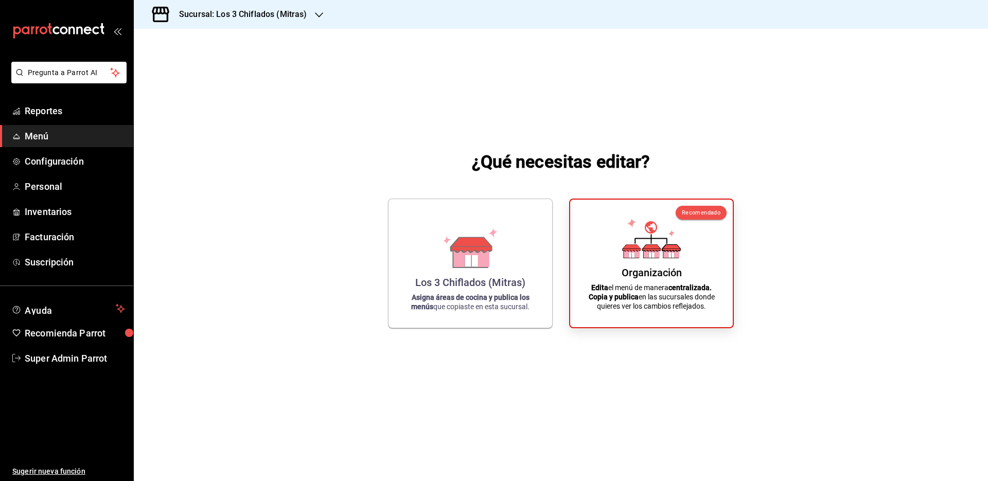
click at [260, 16] on h3 "Sucursal: Los 3 Chiflados (Mitras)" at bounding box center [239, 14] width 136 height 12
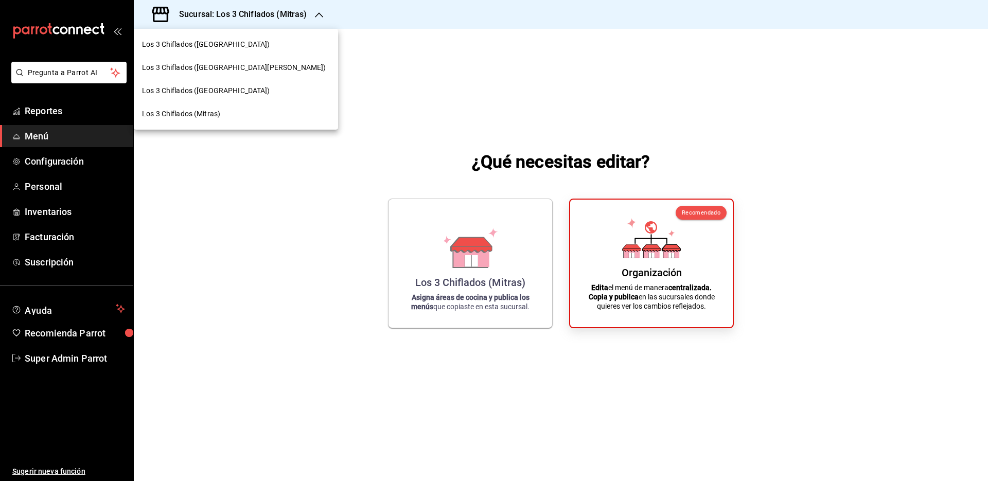
click at [260, 16] on div at bounding box center [494, 240] width 988 height 481
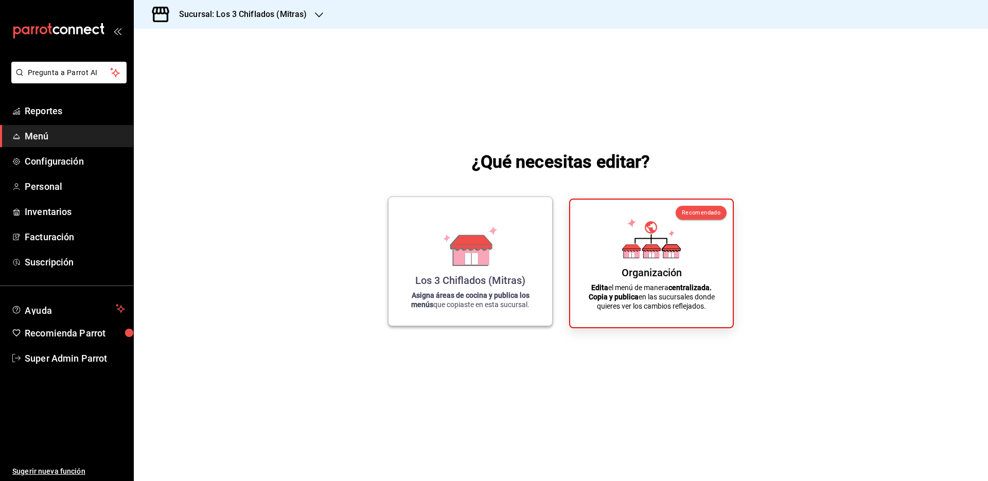
click at [418, 236] on div "Los 3 Chiflados (Mitras) Asigna áreas de cocina y publica los menús que copiast…" at bounding box center [470, 261] width 139 height 112
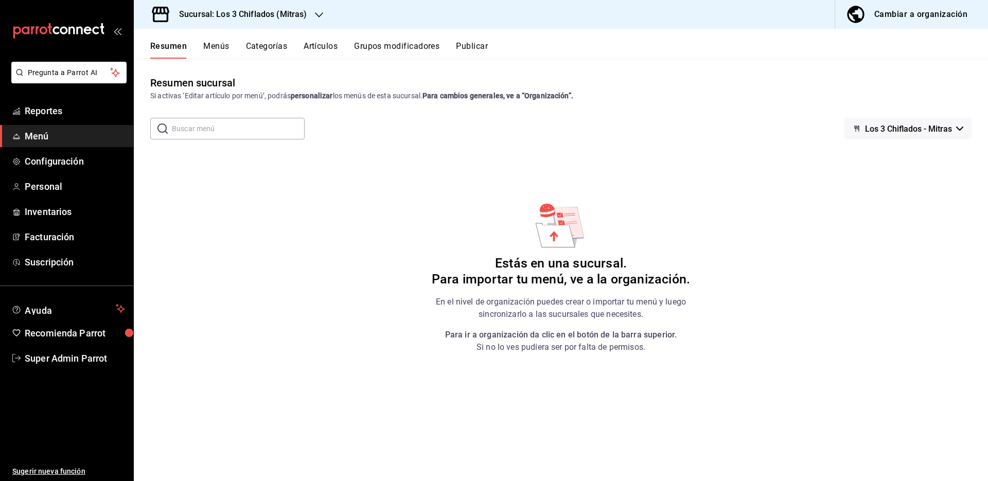
click at [214, 44] on button "Menús" at bounding box center [216, 49] width 26 height 17
click at [89, 361] on span "Super Admin Parrot" at bounding box center [75, 358] width 100 height 14
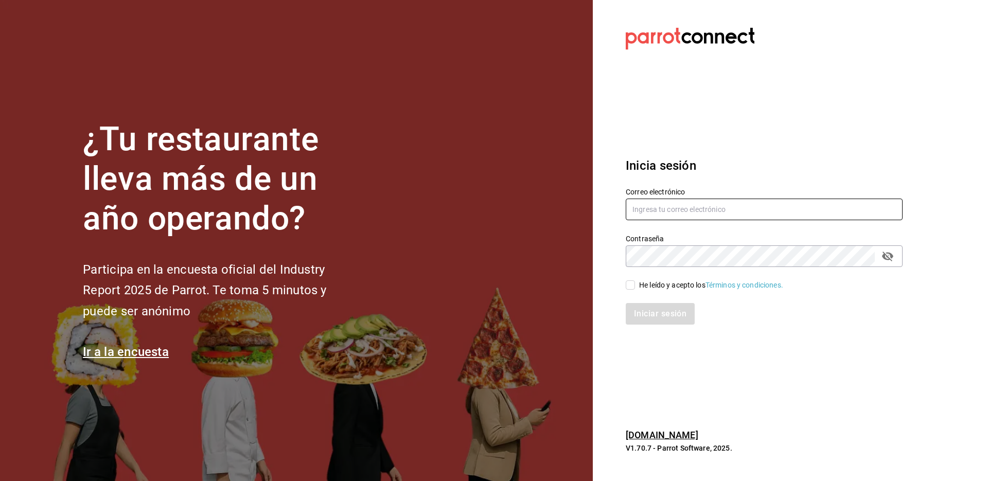
click at [642, 213] on input "text" at bounding box center [764, 210] width 277 height 22
paste input "los3chiflados@guadalupe.com"
type input "los3chiflados@guadalupe.com"
click at [675, 283] on div "He leído y acepto los Términos y condiciones." at bounding box center [711, 285] width 144 height 11
click at [635, 283] on input "He leído y acepto los Términos y condiciones." at bounding box center [630, 284] width 9 height 9
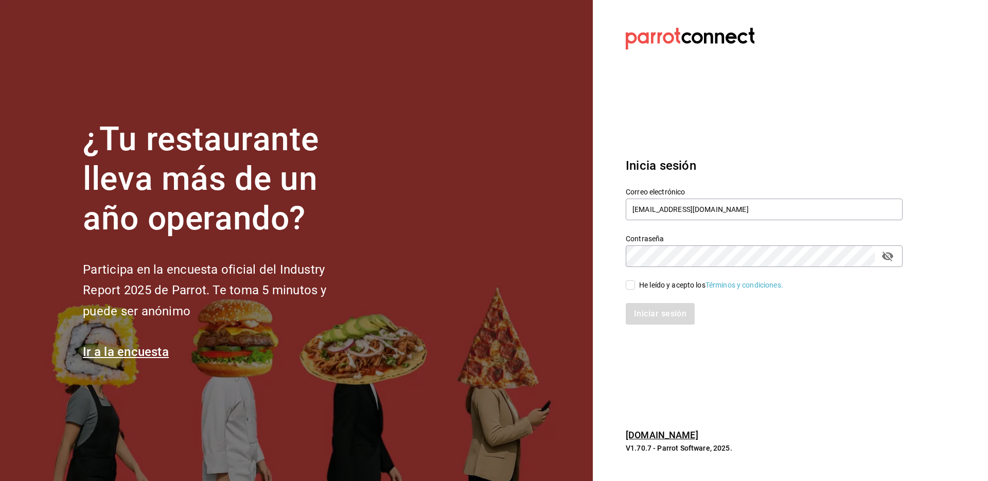
checkbox input "true"
click at [659, 310] on button "Iniciar sesión" at bounding box center [661, 314] width 70 height 22
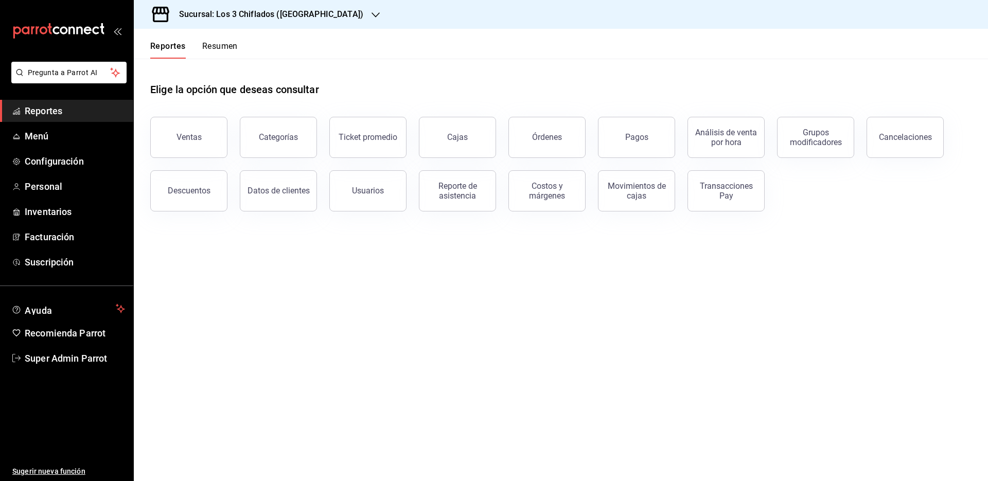
click at [372, 18] on icon "button" at bounding box center [376, 15] width 8 height 8
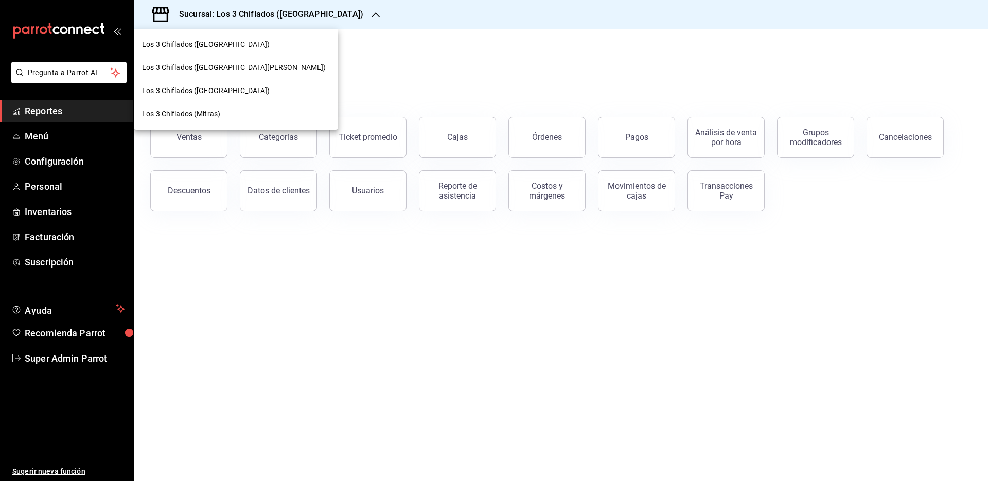
click at [221, 321] on div at bounding box center [494, 240] width 988 height 481
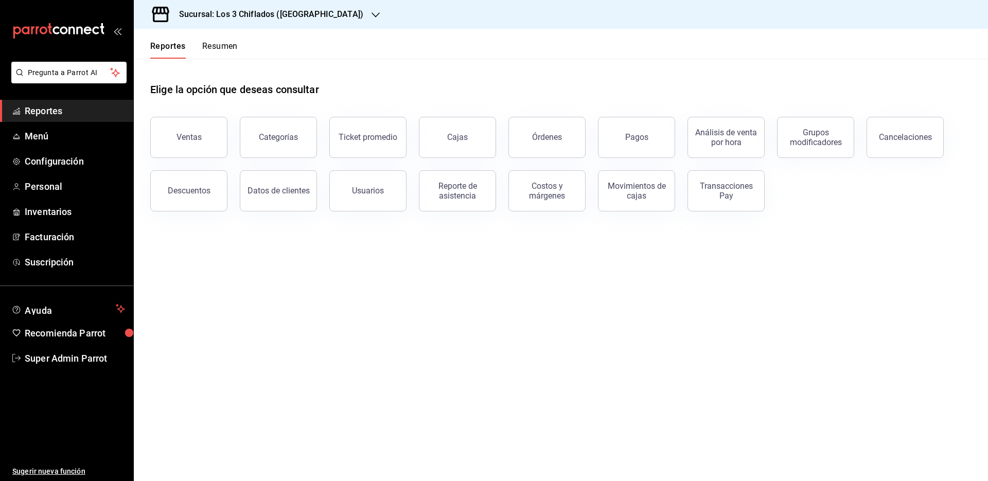
click at [372, 18] on icon "button" at bounding box center [376, 15] width 8 height 8
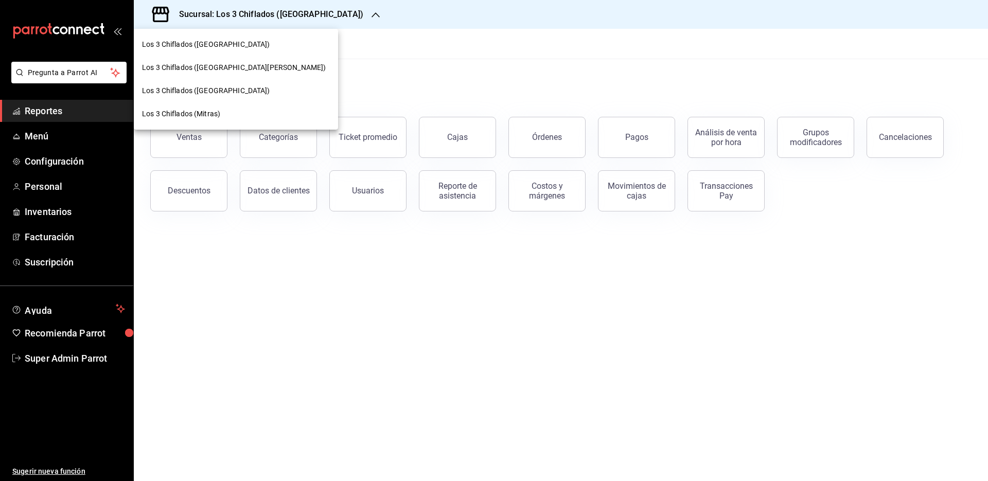
click at [43, 361] on div at bounding box center [494, 240] width 988 height 481
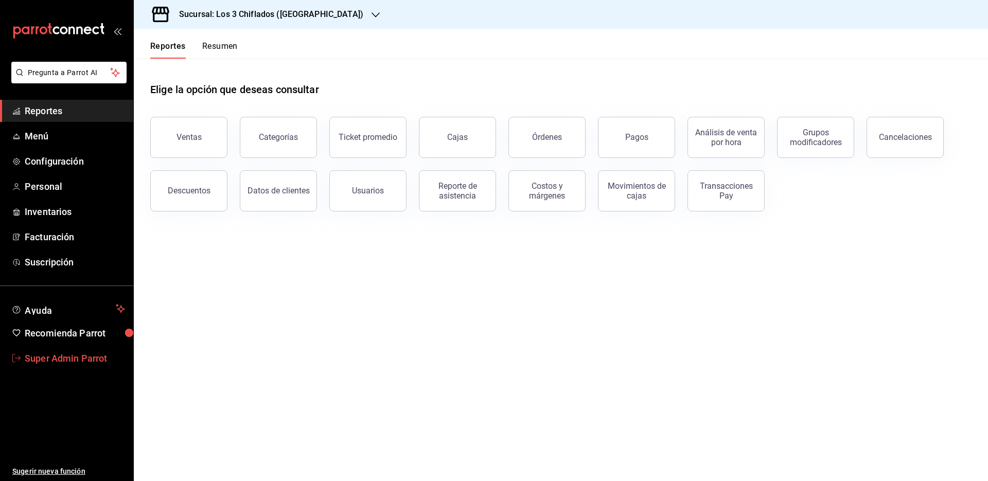
click at [50, 359] on span "Super Admin Parrot" at bounding box center [75, 358] width 100 height 14
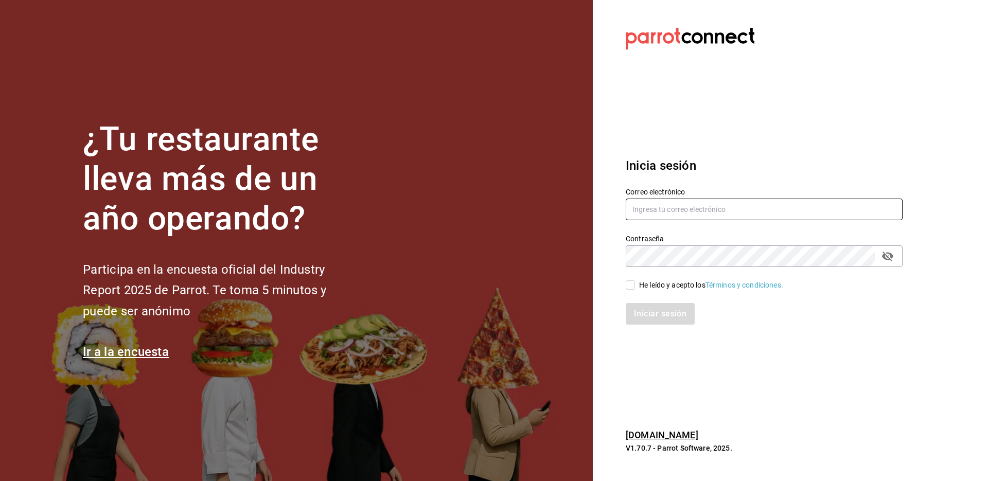
click at [655, 206] on input "text" at bounding box center [764, 210] width 277 height 22
paste input "fresco@cancun.com"
click at [649, 212] on input "fresco@cancun.com" at bounding box center [764, 210] width 277 height 22
type input "fresco@cancun.com"
click at [629, 283] on input "He leído y acepto los Términos y condiciones." at bounding box center [630, 284] width 9 height 9
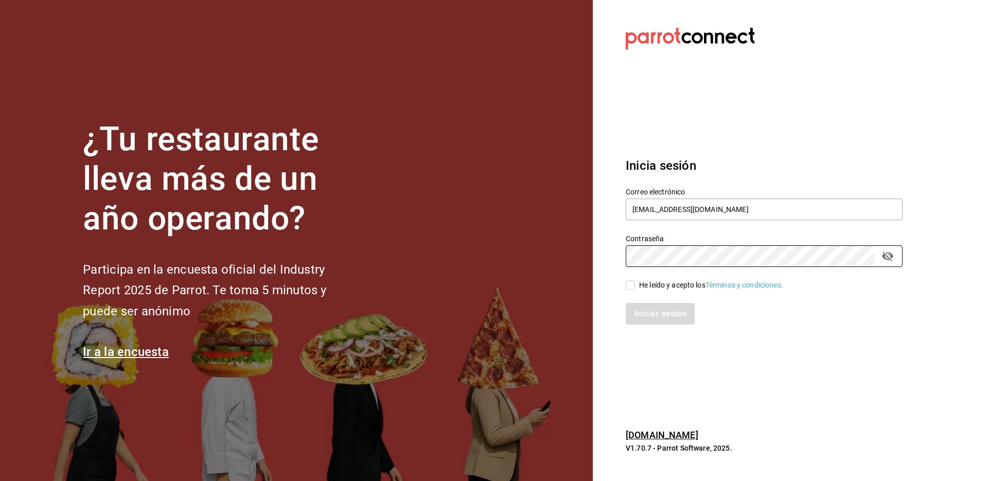
checkbox input "true"
click at [642, 305] on button "Iniciar sesión" at bounding box center [661, 314] width 70 height 22
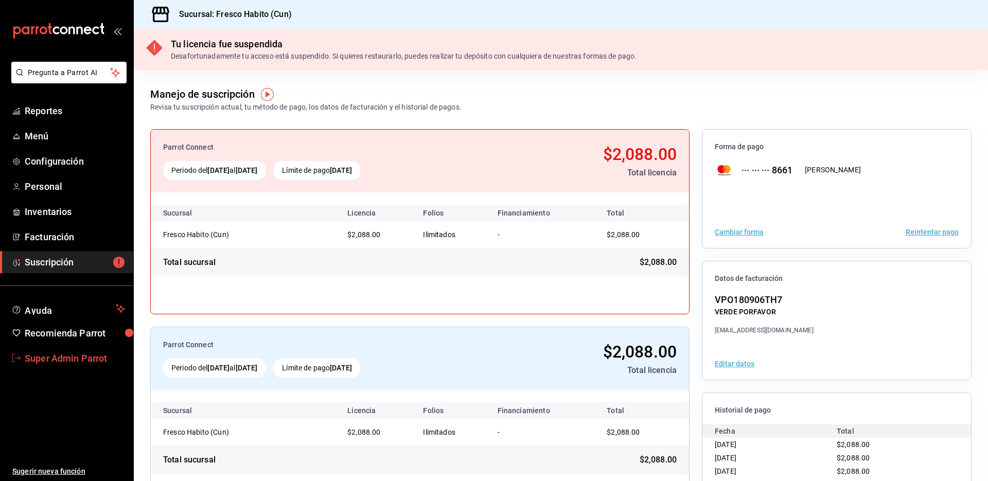
click at [73, 356] on span "Super Admin Parrot" at bounding box center [75, 358] width 100 height 14
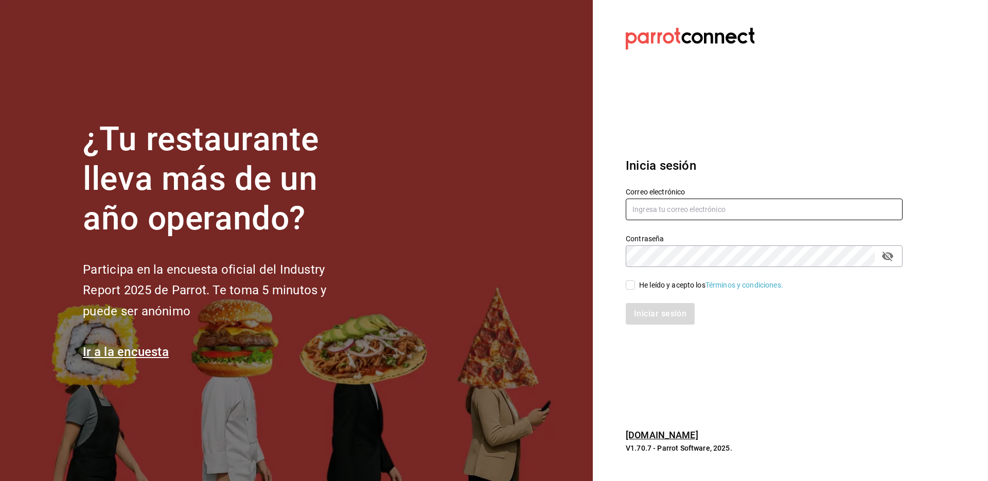
click at [656, 208] on input "text" at bounding box center [764, 210] width 277 height 22
paste input "[EMAIL_ADDRESS][DOMAIN_NAME]"
type input "[EMAIL_ADDRESS][DOMAIN_NAME]"
click at [651, 287] on div "He leído y acepto los Términos y condiciones." at bounding box center [711, 285] width 144 height 11
click at [635, 287] on input "He leído y acepto los Términos y condiciones." at bounding box center [630, 284] width 9 height 9
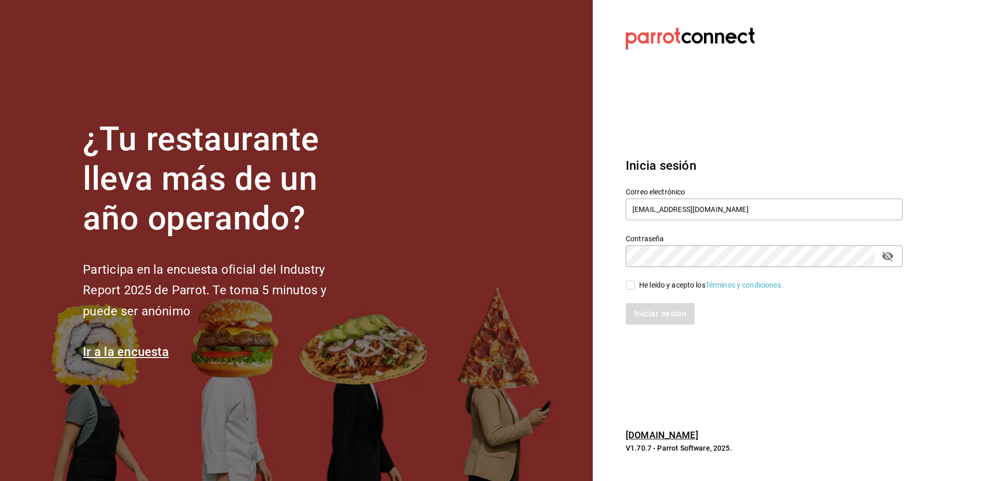
checkbox input "true"
click at [642, 311] on button "Iniciar sesión" at bounding box center [661, 314] width 70 height 22
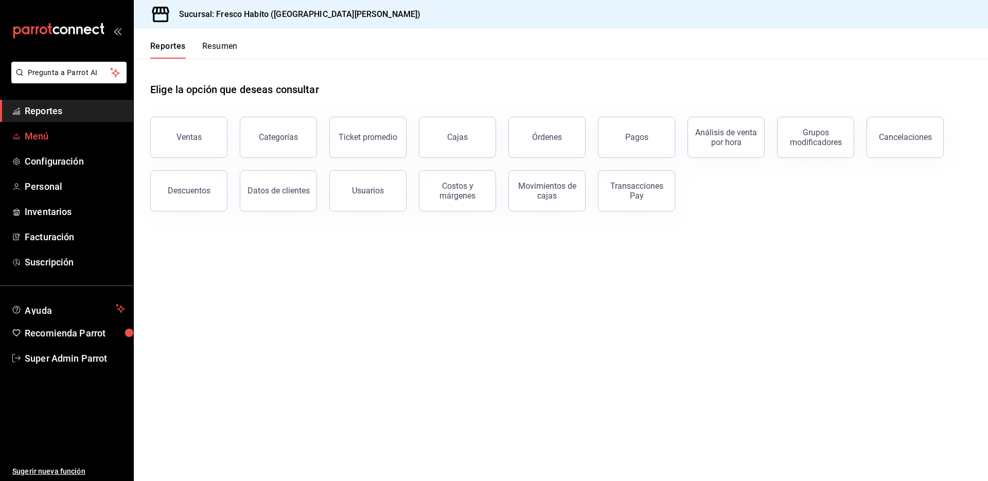
click at [62, 137] on span "Menú" at bounding box center [75, 136] width 100 height 14
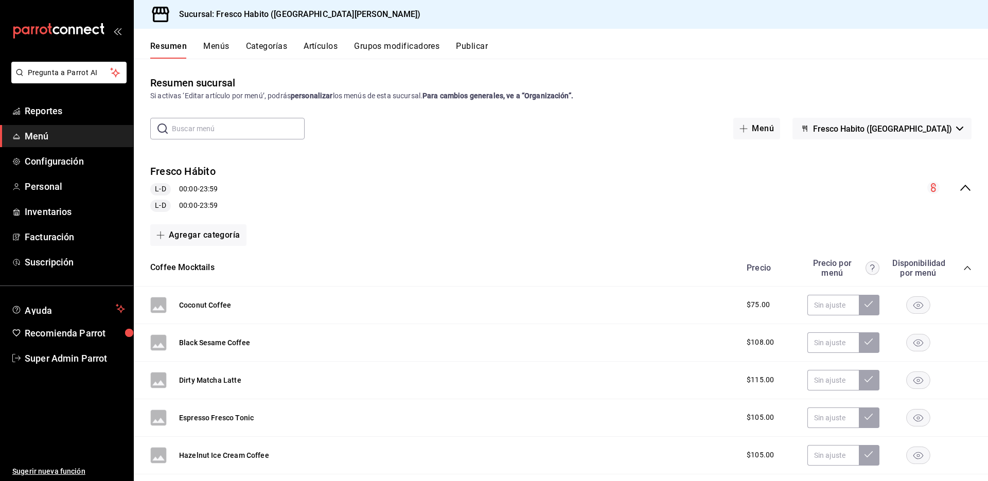
click at [960, 187] on icon "collapse-menu-row" at bounding box center [965, 188] width 10 height 6
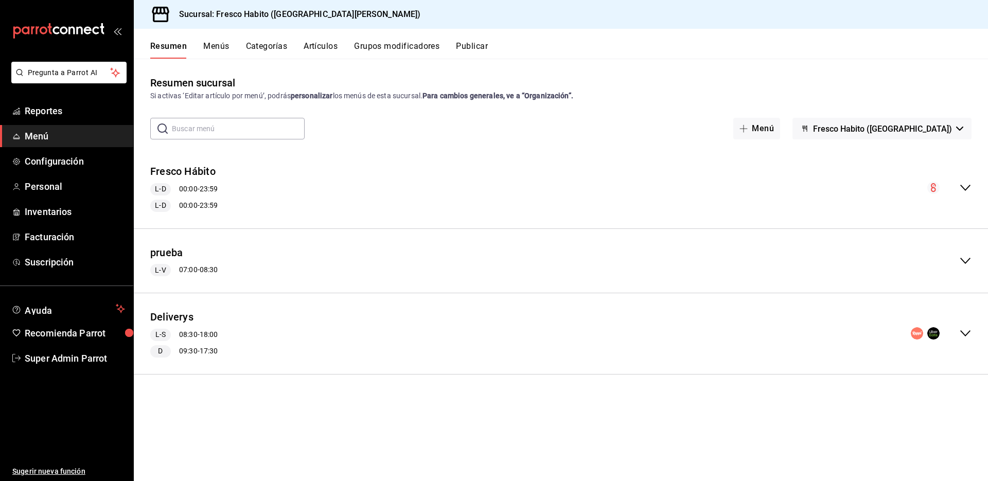
click at [476, 44] on button "Publicar" at bounding box center [472, 49] width 32 height 17
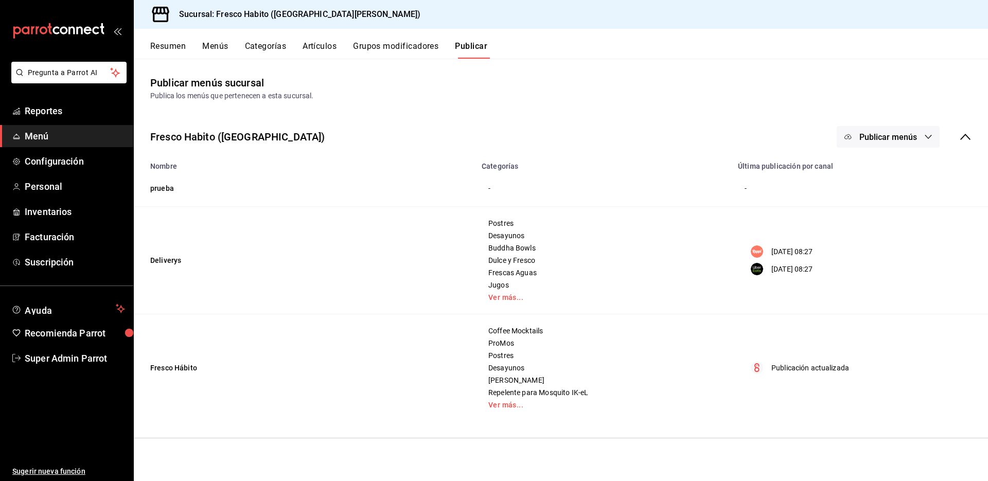
click at [959, 135] on icon at bounding box center [965, 137] width 12 height 12
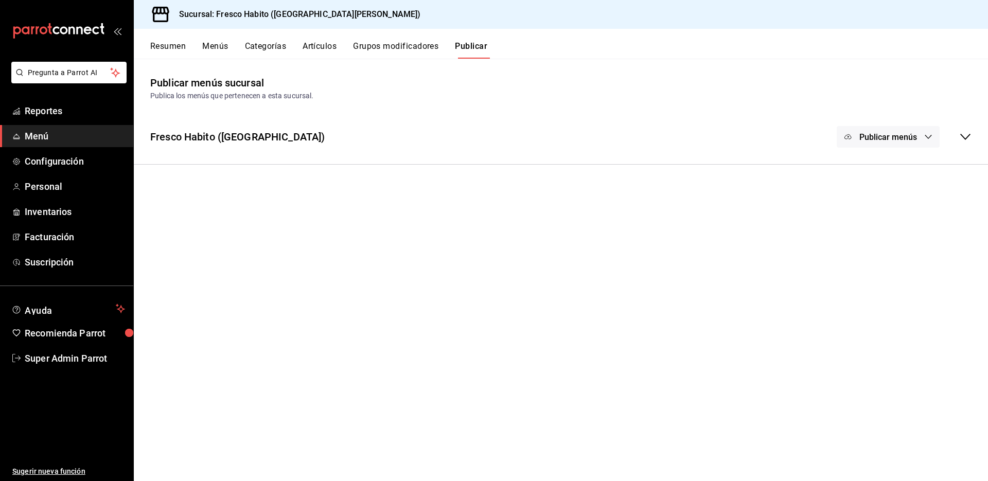
click at [959, 135] on icon at bounding box center [965, 137] width 12 height 12
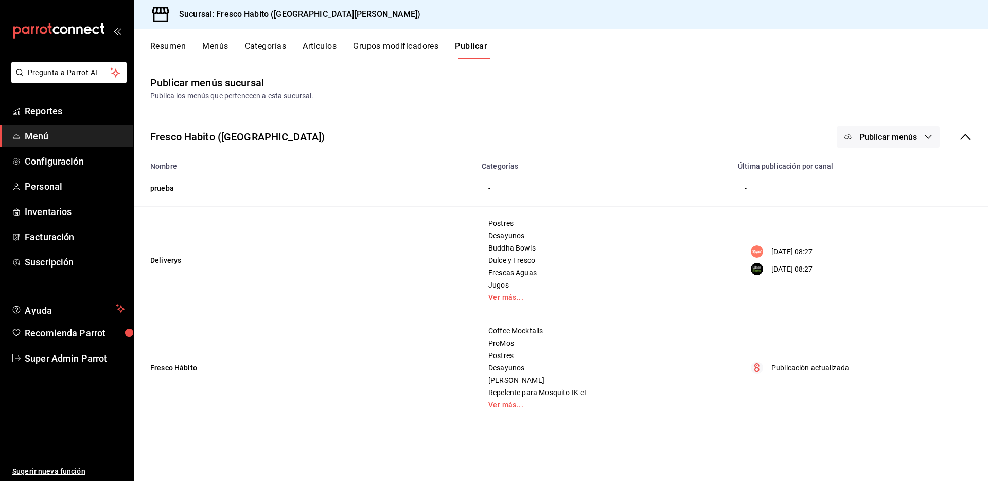
click at [911, 136] on span "Publicar menús" at bounding box center [888, 137] width 58 height 10
click at [862, 197] on img at bounding box center [858, 199] width 16 height 16
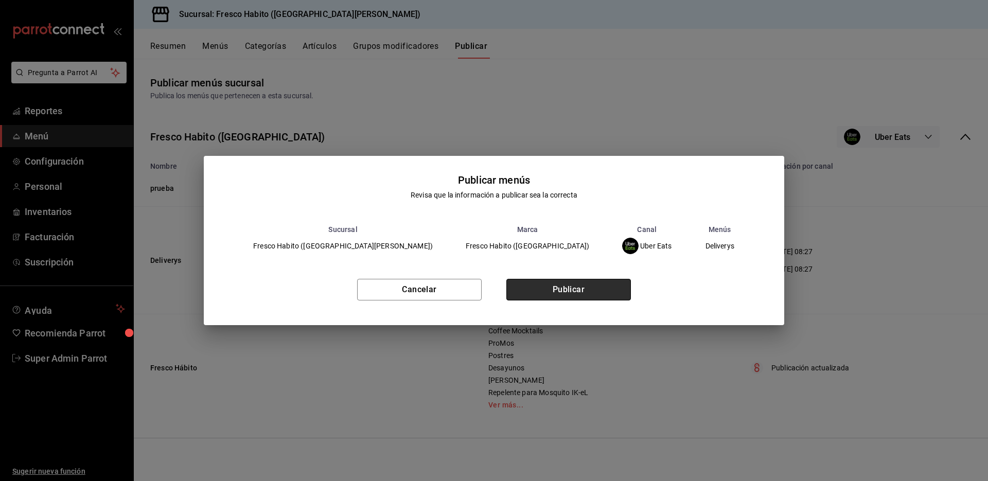
click at [595, 286] on button "Publicar" at bounding box center [568, 290] width 125 height 22
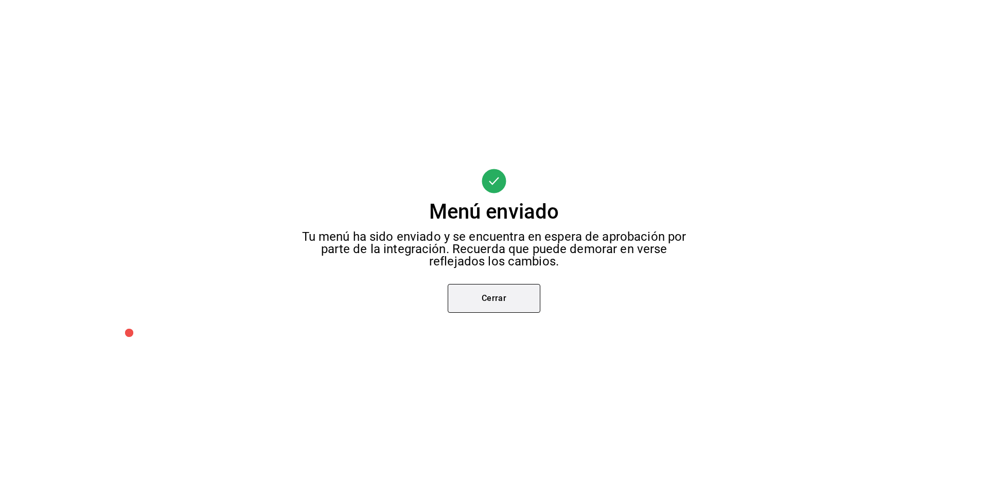
click at [505, 304] on button "Cerrar" at bounding box center [494, 298] width 93 height 29
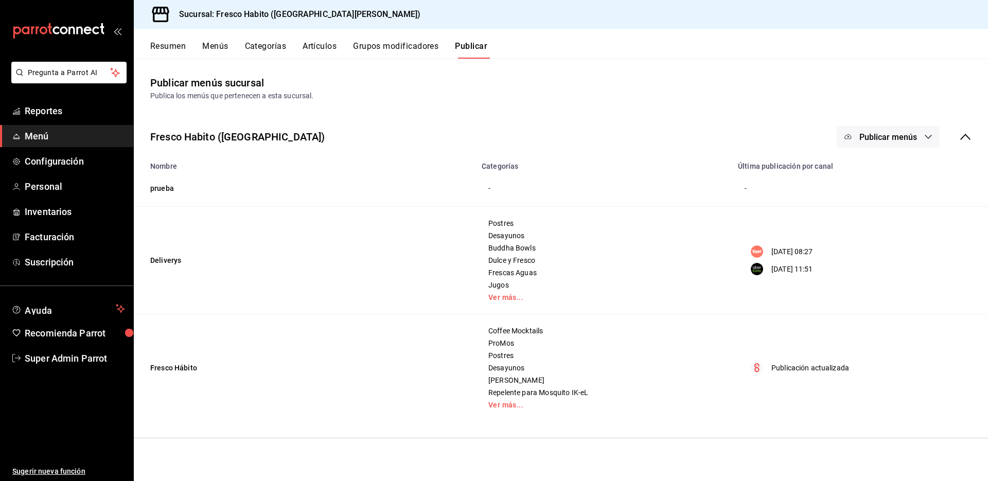
click at [216, 48] on button "Menús" at bounding box center [215, 49] width 26 height 17
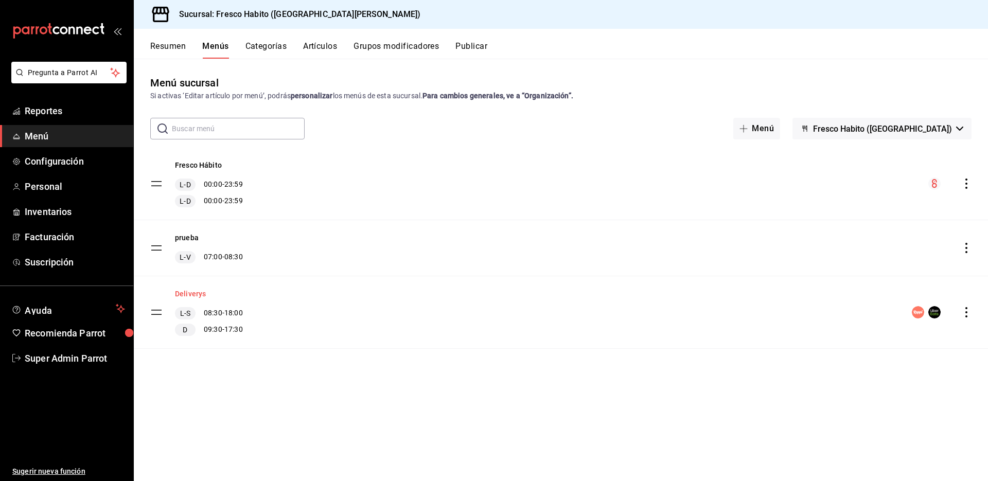
click at [186, 291] on button "Deliverys" at bounding box center [190, 294] width 31 height 10
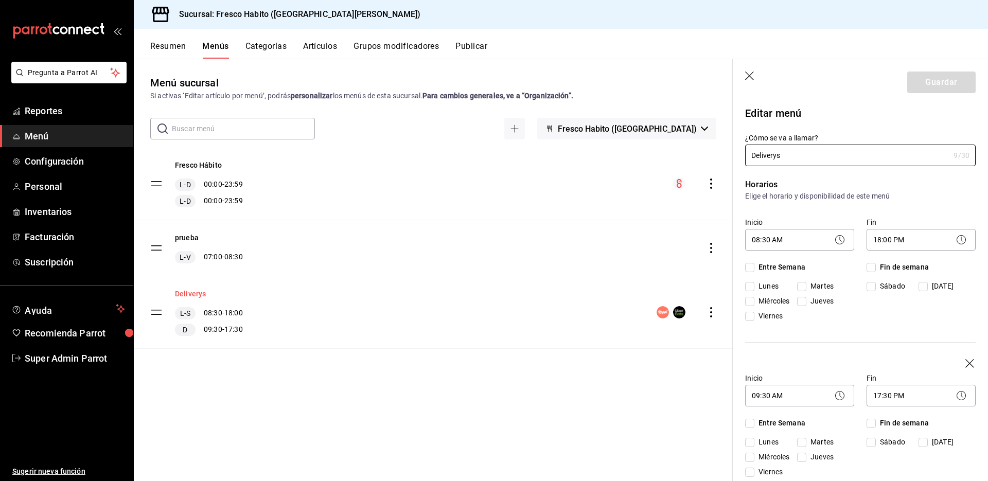
checkbox input "true"
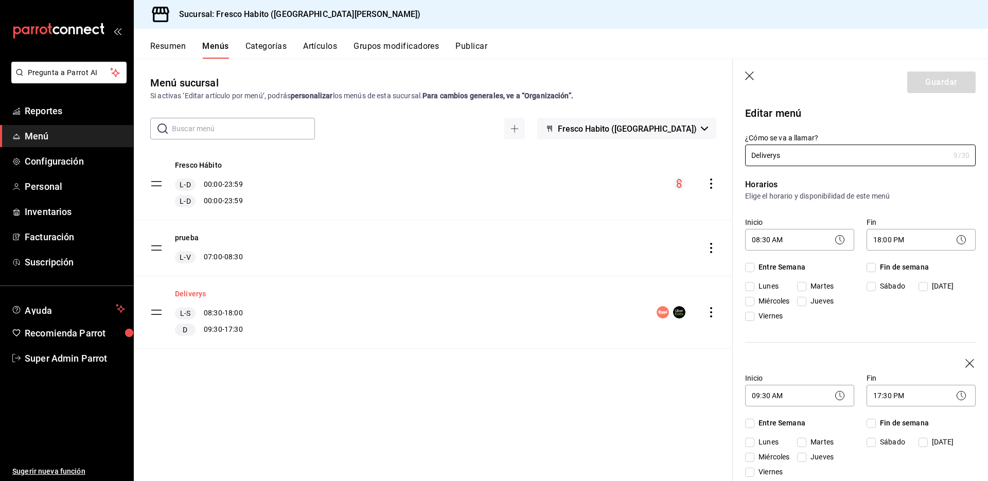
checkbox input "true"
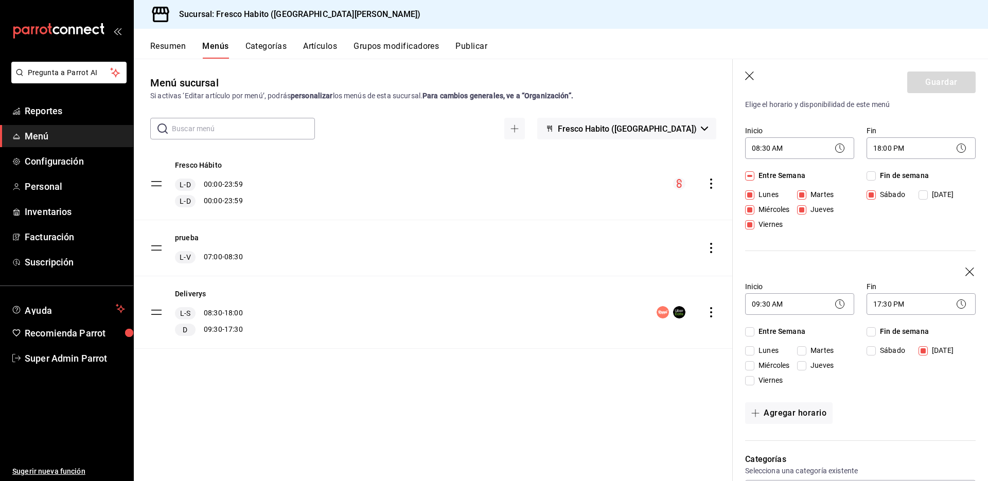
scroll to position [90, 0]
click at [965, 271] on icon "button" at bounding box center [970, 275] width 10 height 10
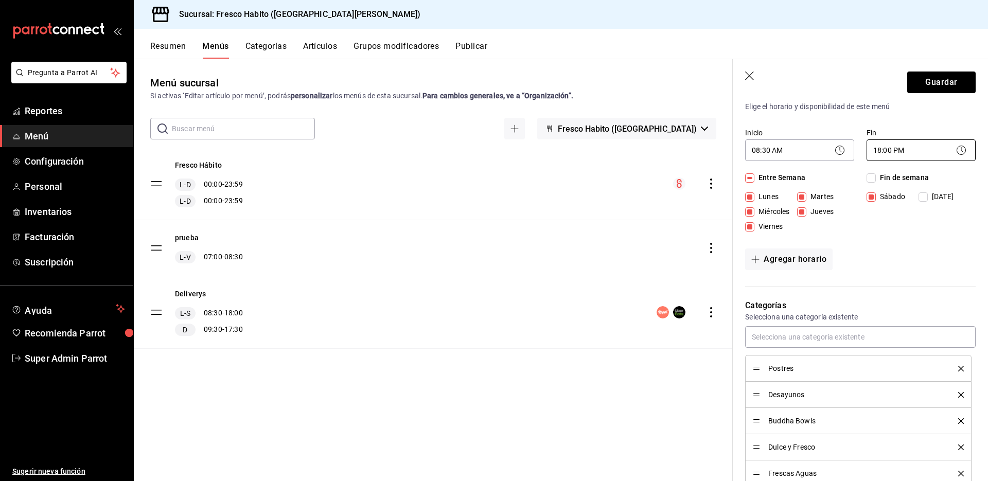
click at [909, 148] on body "Pregunta a Parrot AI Reportes Menú Configuración Personal Inventarios Facturaci…" at bounding box center [494, 240] width 988 height 481
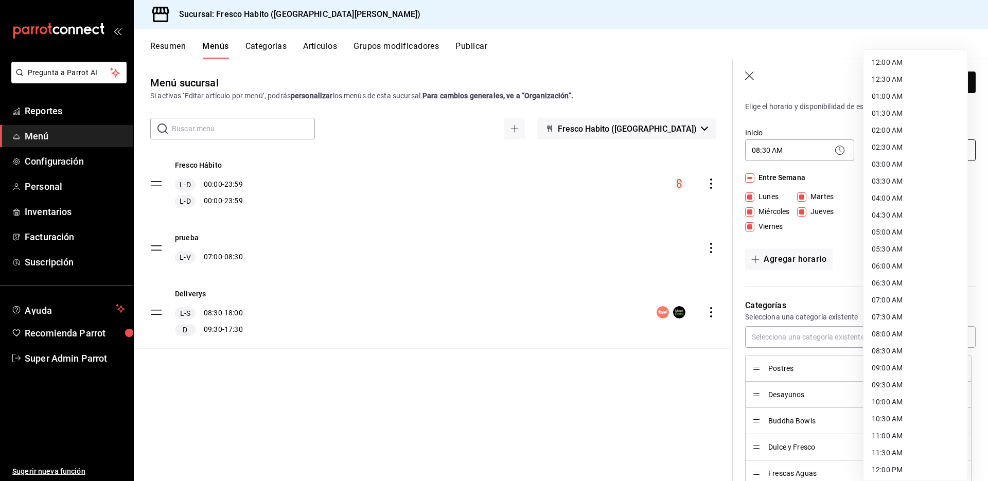
scroll to position [409, 0]
click at [890, 280] on li "18:30 PM" at bounding box center [916, 282] width 104 height 17
type input "18:30"
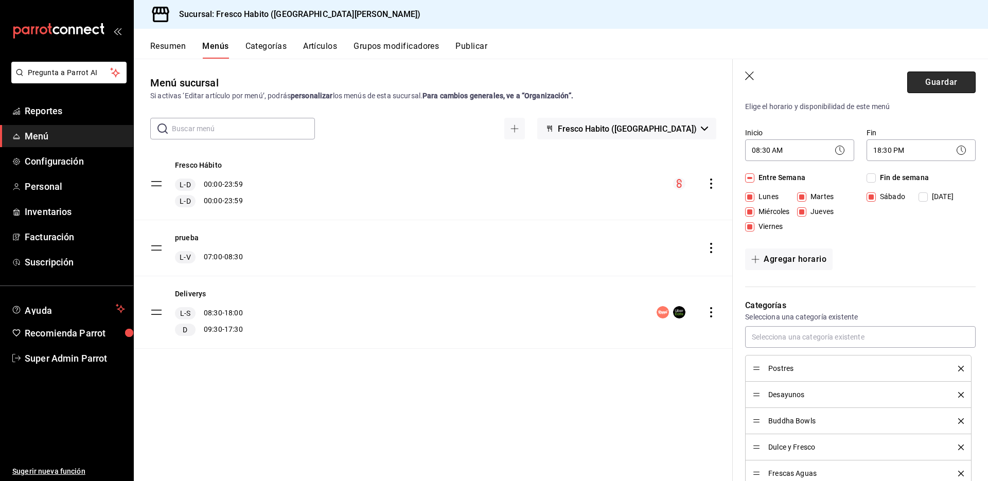
click at [935, 84] on button "Guardar" at bounding box center [941, 83] width 68 height 22
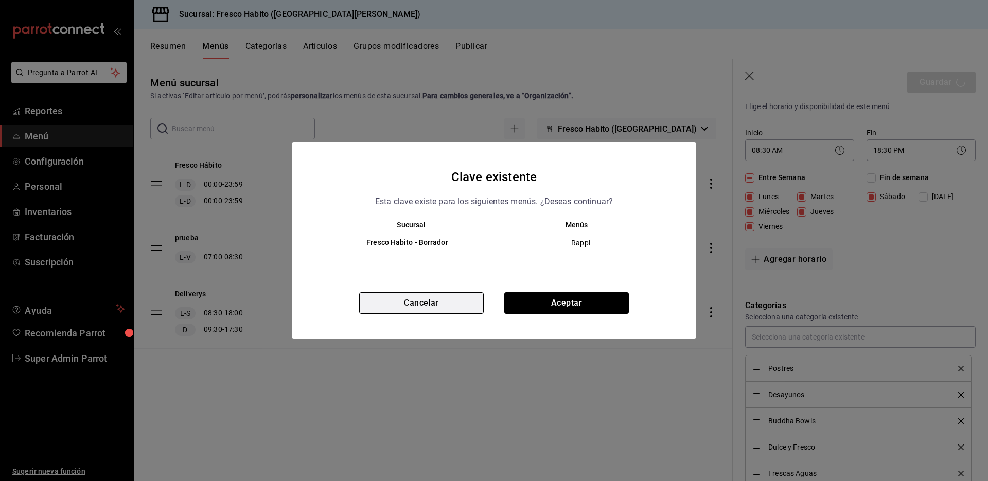
click at [452, 301] on button "Cancelar" at bounding box center [421, 303] width 125 height 22
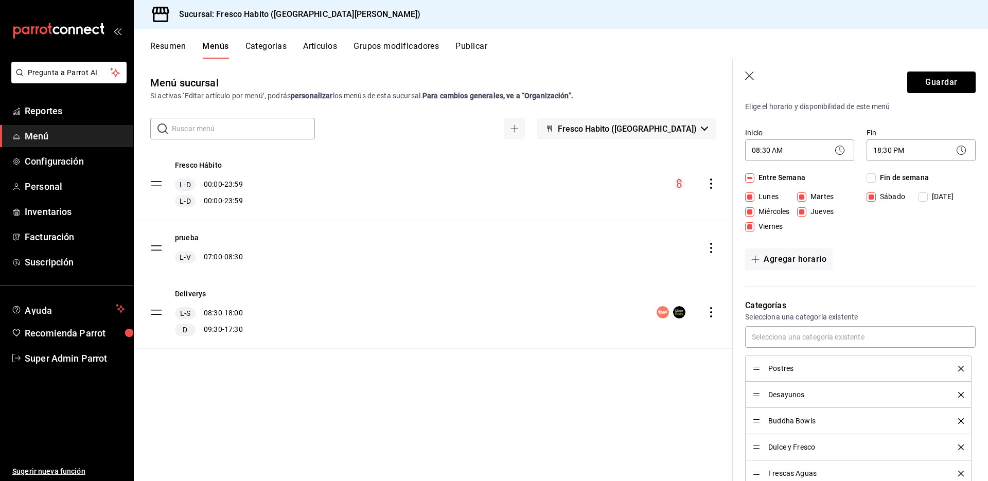
click at [920, 196] on input "[DATE]" at bounding box center [923, 196] width 9 height 9
checkbox input "true"
click at [934, 81] on button "Guardar" at bounding box center [941, 83] width 68 height 22
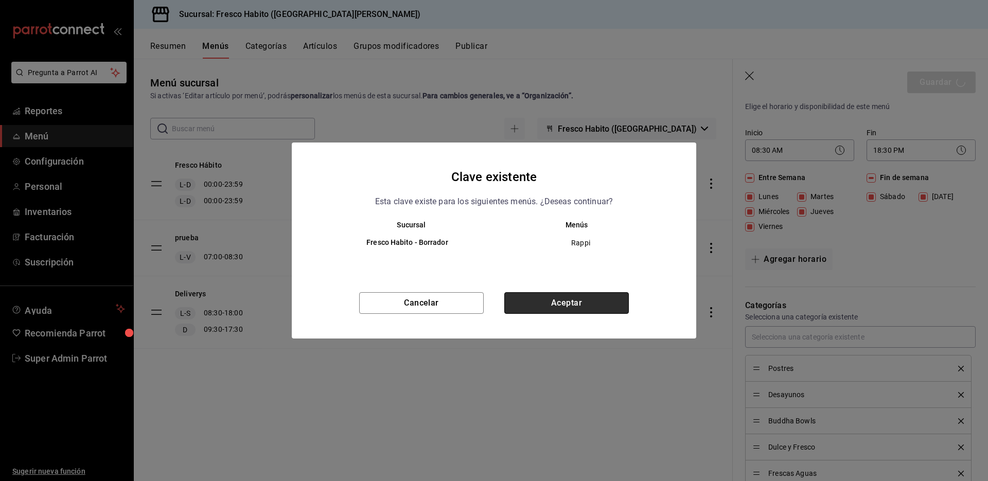
click at [571, 303] on button "Aceptar" at bounding box center [566, 303] width 125 height 22
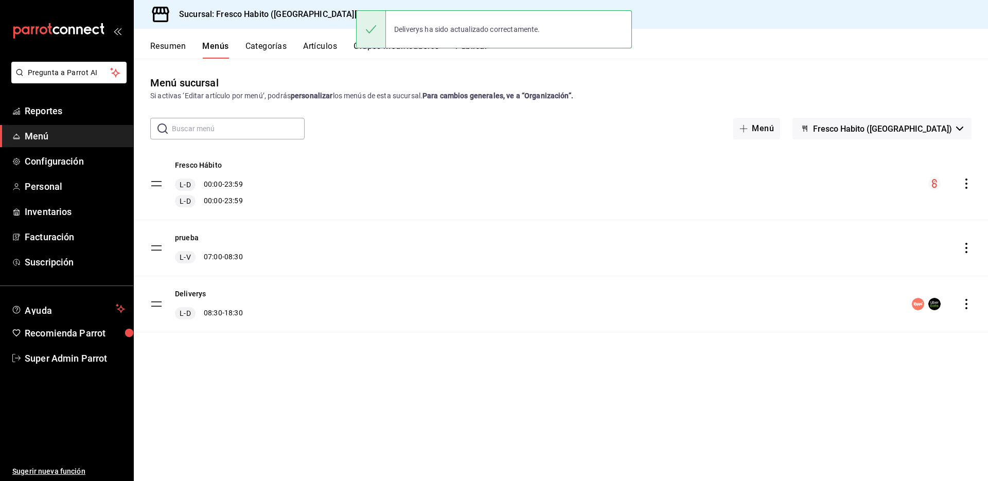
click at [499, 66] on div "Menú sucursal Si activas ‘Editar artículo por menú’, podrás personalizar los me…" at bounding box center [561, 270] width 854 height 422
click at [484, 51] on div "Deliverys ha sido actualizado correctamente." at bounding box center [494, 29] width 276 height 44
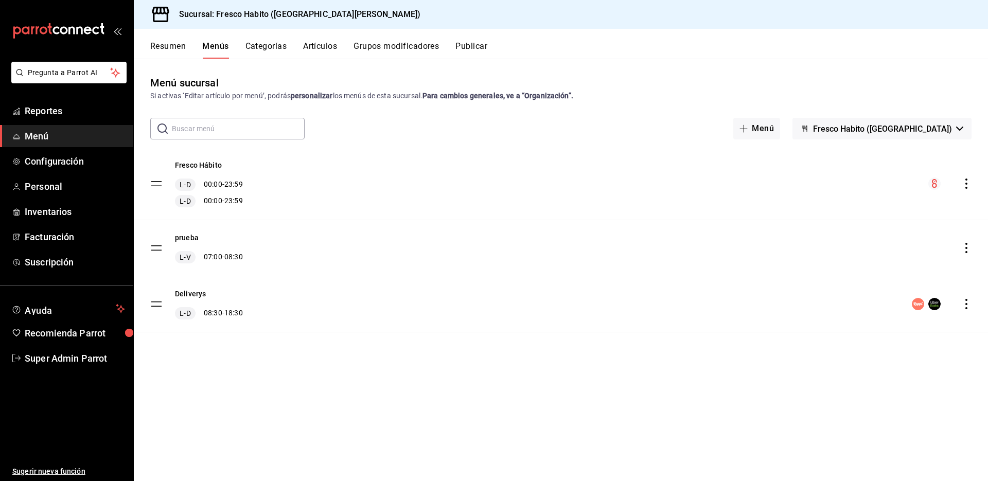
click at [478, 48] on div "Deliverys ha sido actualizado correctamente." at bounding box center [494, 29] width 276 height 38
click at [475, 48] on button "Publicar" at bounding box center [471, 49] width 32 height 17
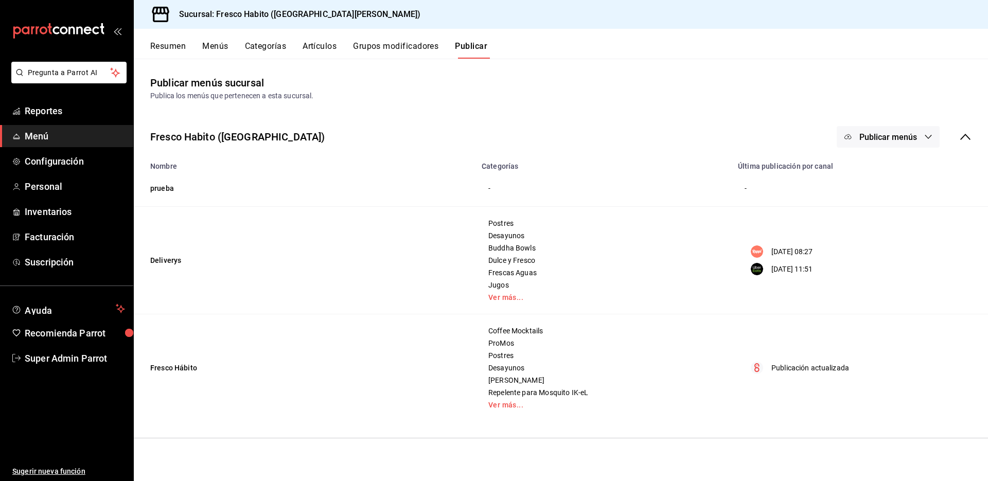
click at [903, 132] on span "Publicar menús" at bounding box center [888, 137] width 58 height 10
click at [881, 205] on li "Uber Eats" at bounding box center [888, 199] width 95 height 29
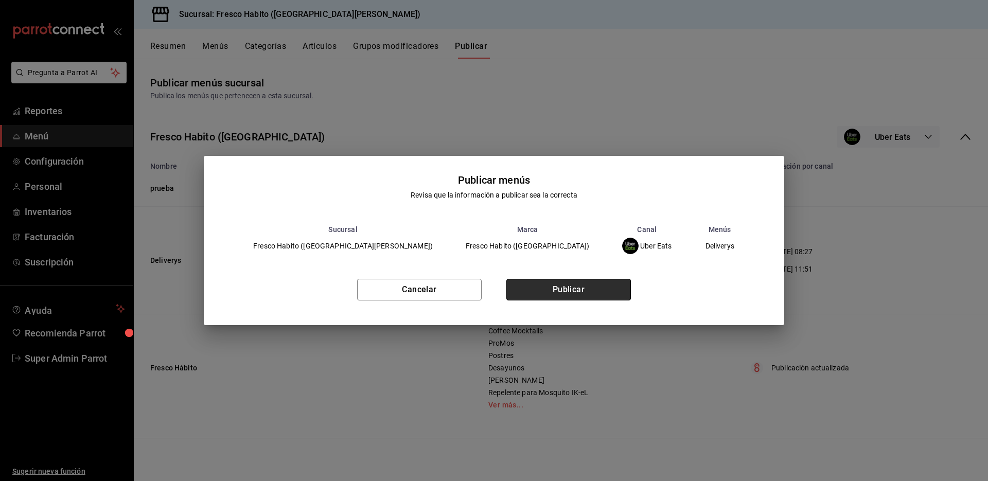
click at [594, 290] on button "Publicar" at bounding box center [568, 290] width 125 height 22
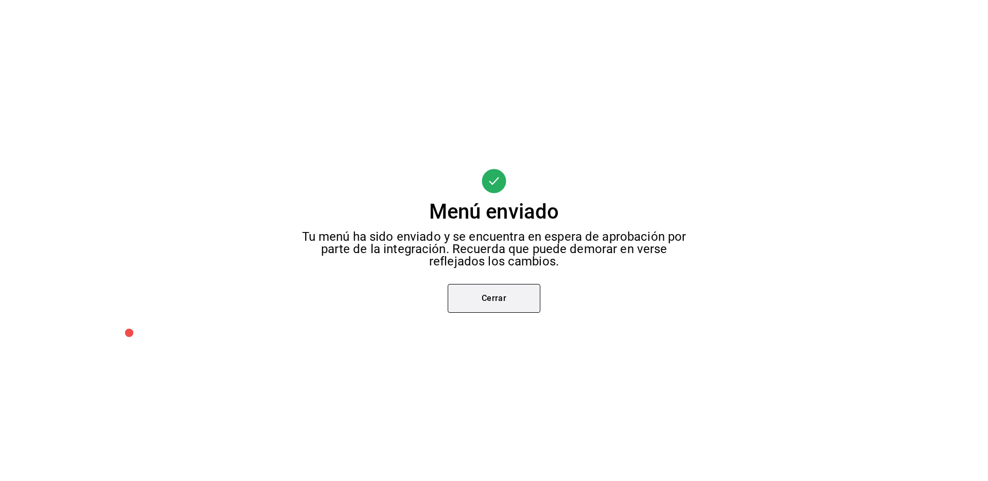
click at [526, 300] on button "Cerrar" at bounding box center [494, 298] width 93 height 29
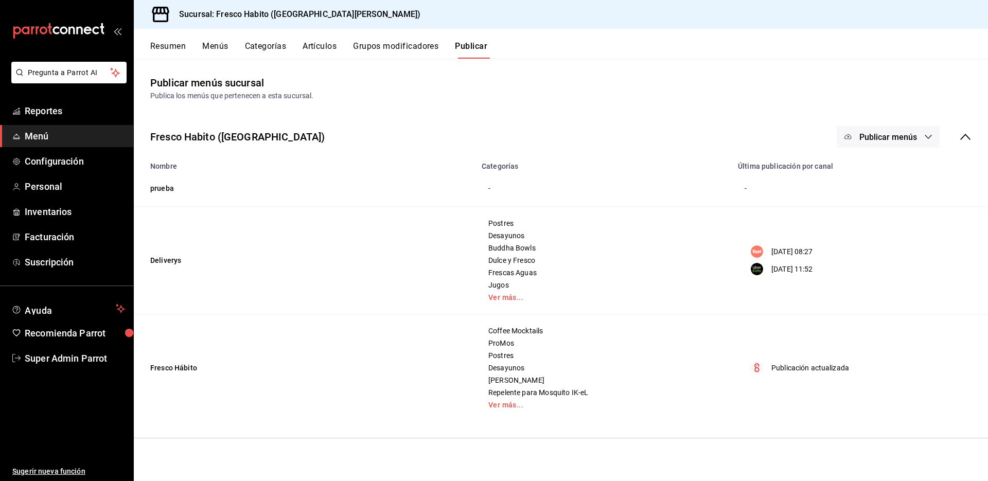
click at [873, 136] on span "Publicar menús" at bounding box center [888, 137] width 58 height 10
click at [865, 204] on div at bounding box center [864, 199] width 29 height 16
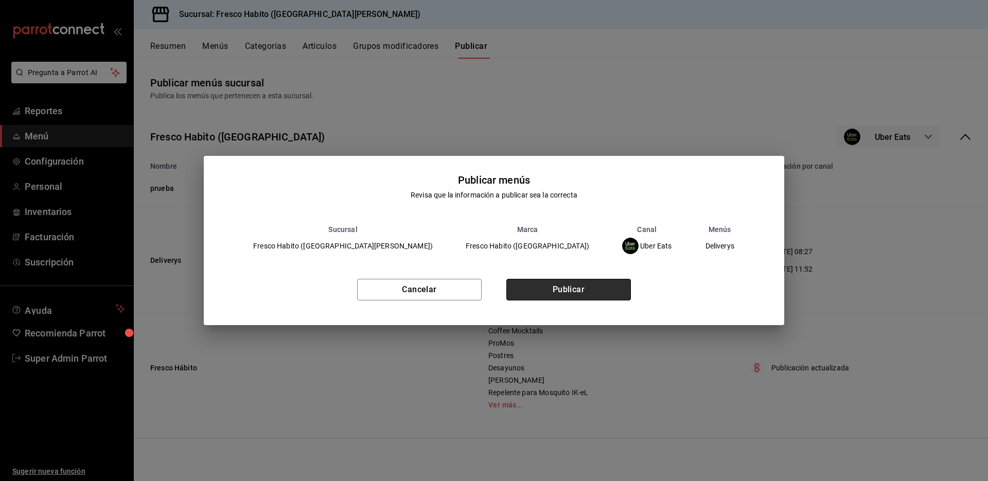
click at [603, 291] on button "Publicar" at bounding box center [568, 290] width 125 height 22
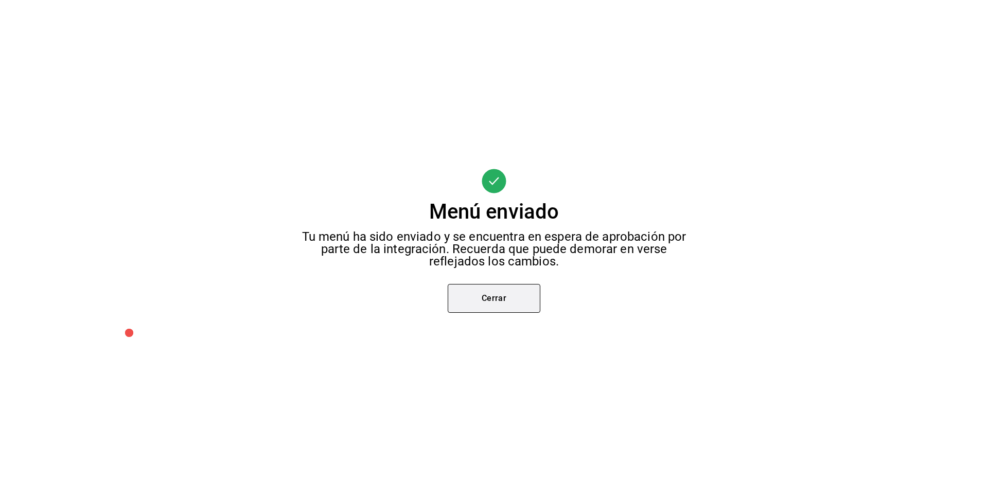
click at [527, 296] on button "Cerrar" at bounding box center [494, 298] width 93 height 29
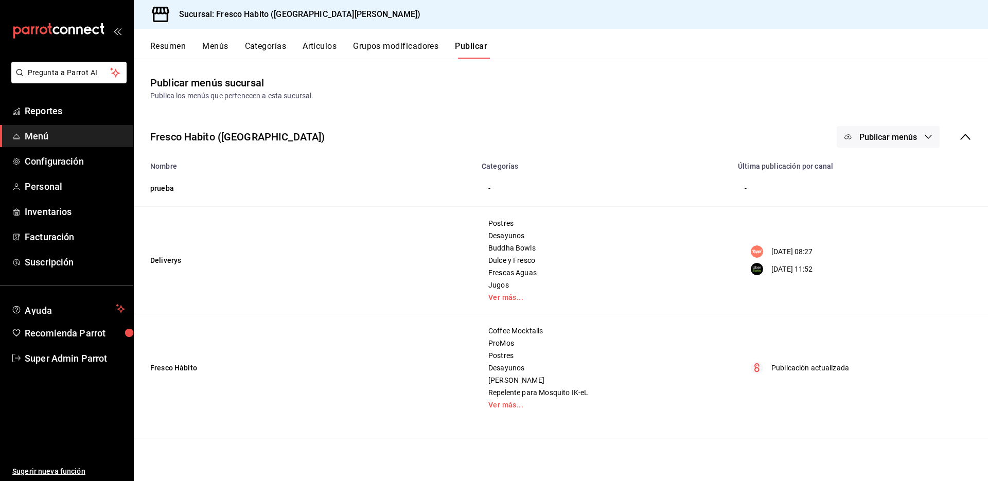
click at [852, 135] on icon "button" at bounding box center [848, 137] width 8 height 8
click at [854, 195] on img at bounding box center [858, 199] width 16 height 16
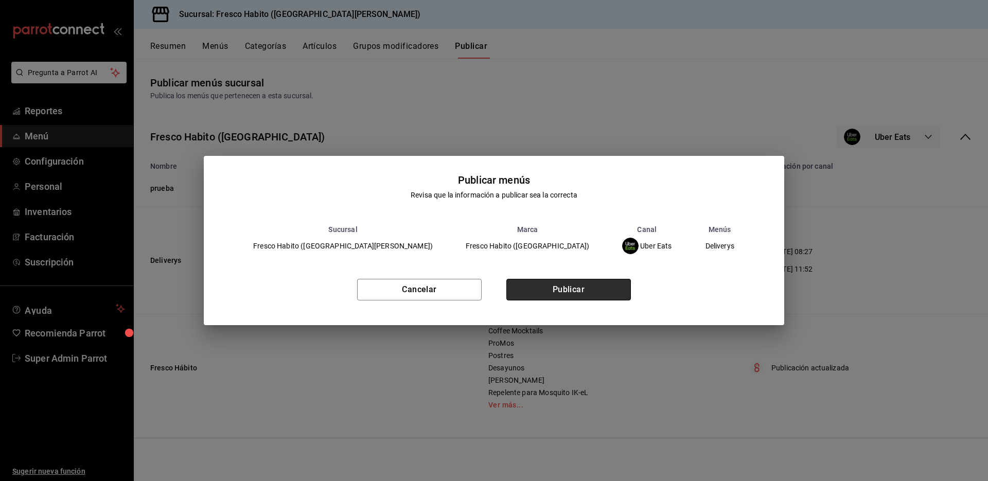
click at [586, 295] on button "Publicar" at bounding box center [568, 290] width 125 height 22
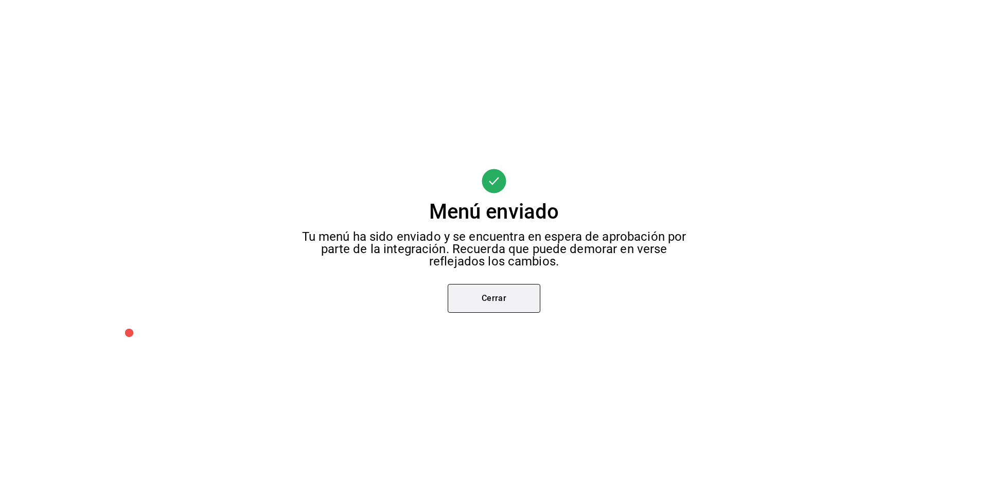
click at [498, 298] on button "Cerrar" at bounding box center [494, 298] width 93 height 29
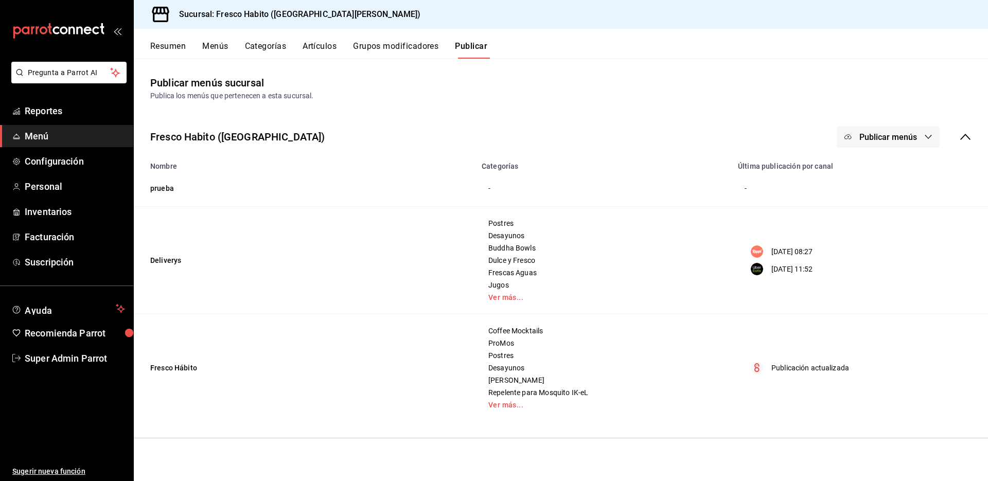
click at [49, 137] on span "Menú" at bounding box center [75, 136] width 100 height 14
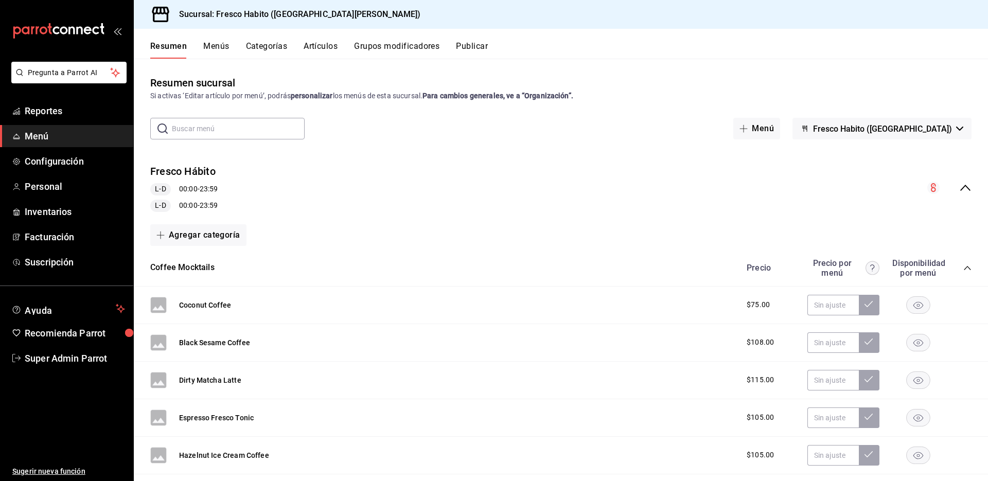
click at [959, 189] on icon "collapse-menu-row" at bounding box center [965, 188] width 12 height 12
